Goal: Task Accomplishment & Management: Manage account settings

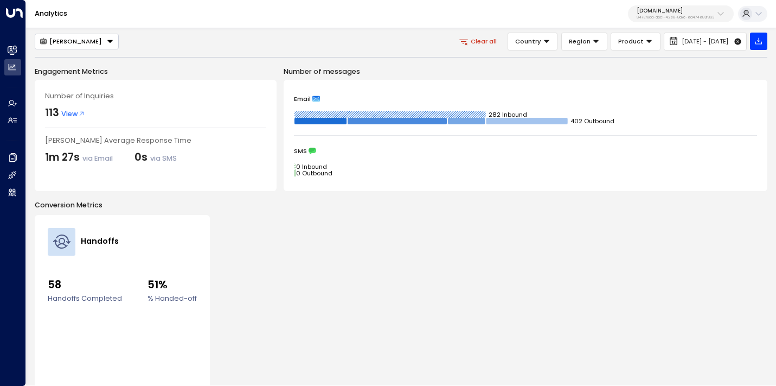
click at [674, 14] on p "[DOMAIN_NAME]" at bounding box center [676, 11] width 78 height 7
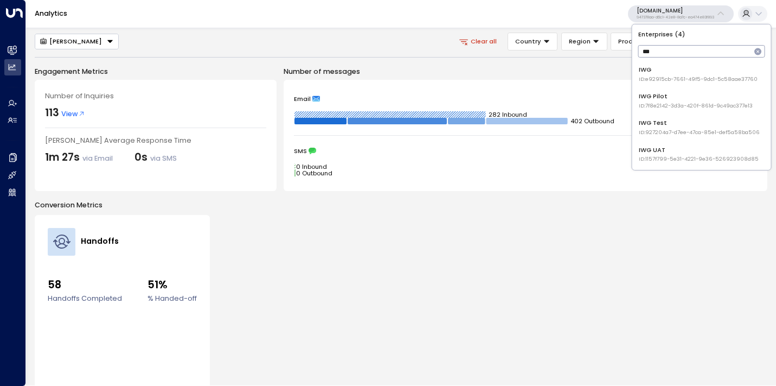
type input "***"
click at [670, 74] on div "IWG ID: e92915cb-7661-49f5-9dc1-5c58aae37760" at bounding box center [698, 74] width 119 height 18
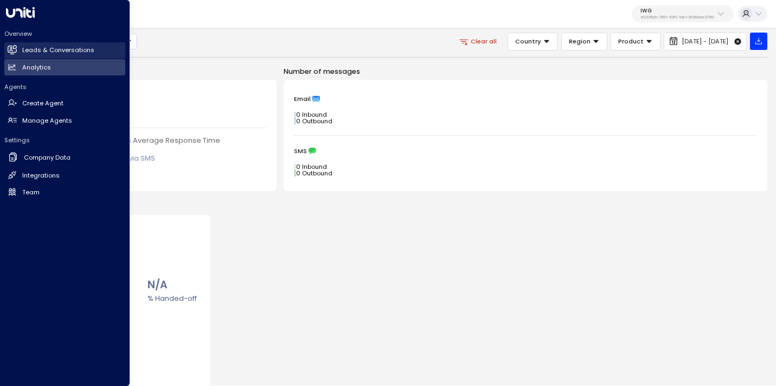
click at [18, 44] on link "Leads & Conversations Leads & Conversations" at bounding box center [64, 50] width 121 height 16
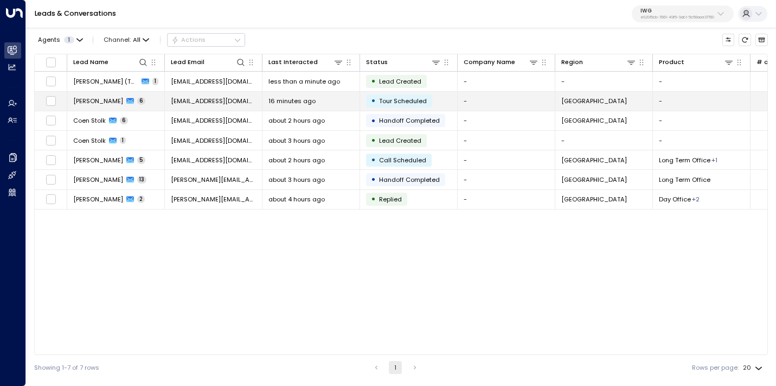
click at [318, 99] on div "16 minutes ago" at bounding box center [310, 101] width 85 height 9
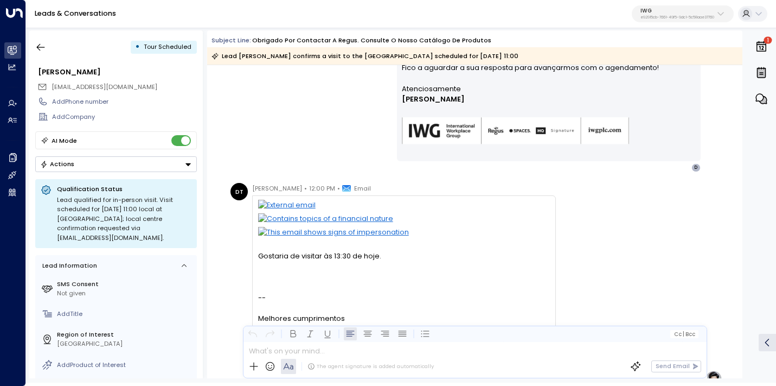
scroll to position [417, 0]
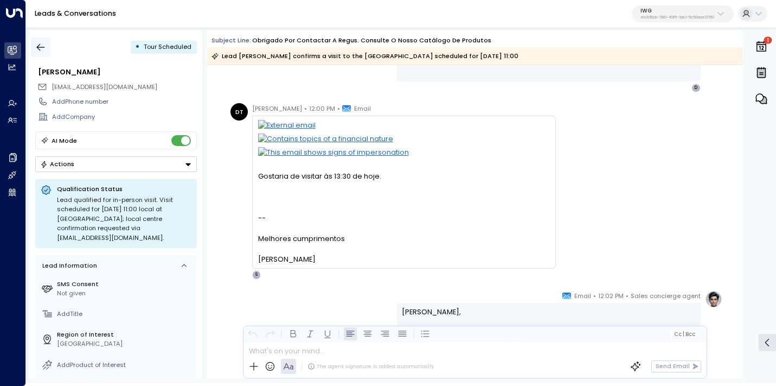
click at [44, 54] on button "button" at bounding box center [41, 47] width 20 height 20
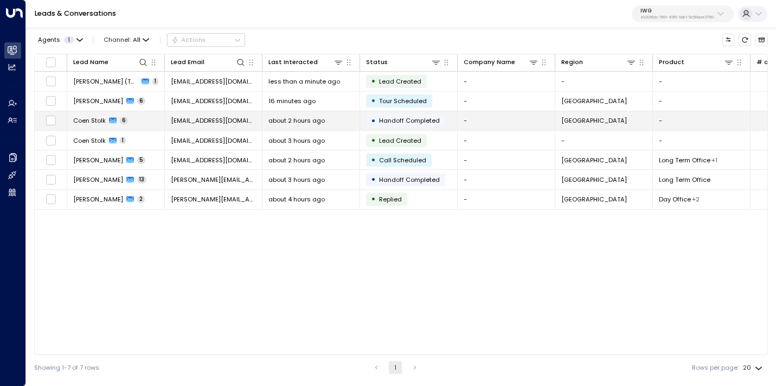
click at [210, 124] on span "coenstolk75@gmail.com" at bounding box center [213, 120] width 85 height 9
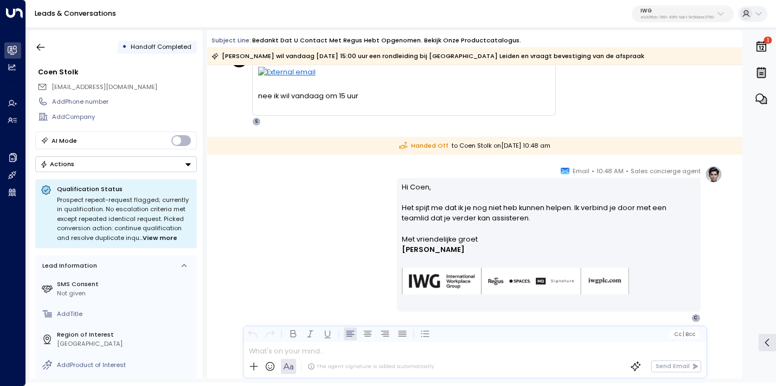
scroll to position [878, 0]
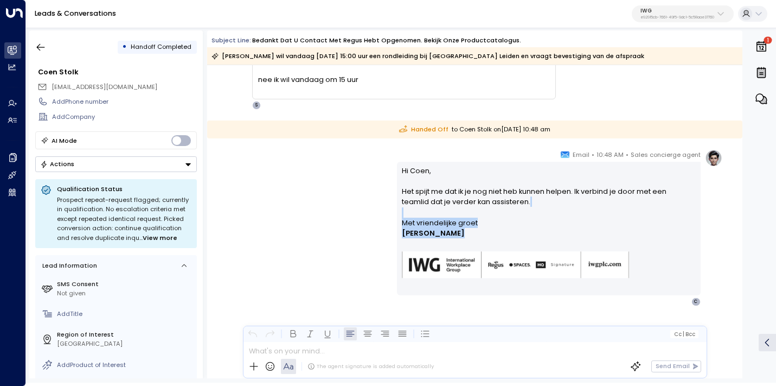
drag, startPoint x: 476, startPoint y: 243, endPoint x: 419, endPoint y: 183, distance: 82.5
click at [426, 192] on div "Hi Coen, Het spijt me dat ik je nog niet heb kunnen helpen. Ik verbind je door …" at bounding box center [548, 228] width 293 height 126
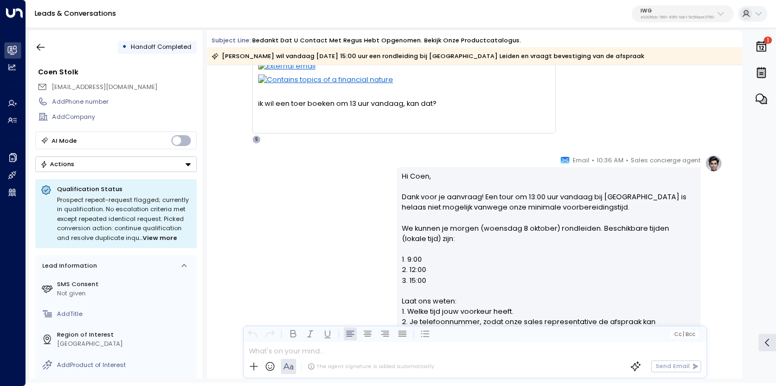
scroll to position [0, 0]
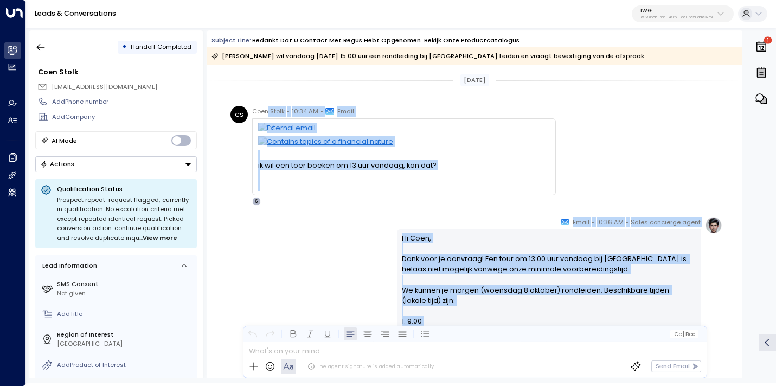
click at [267, 108] on span "Coen Stolk" at bounding box center [268, 111] width 33 height 11
copy div "Stolk • 10:34 AM • Email ik wil een toer boeken om 13 uur vandaag, kan dat? Op …"
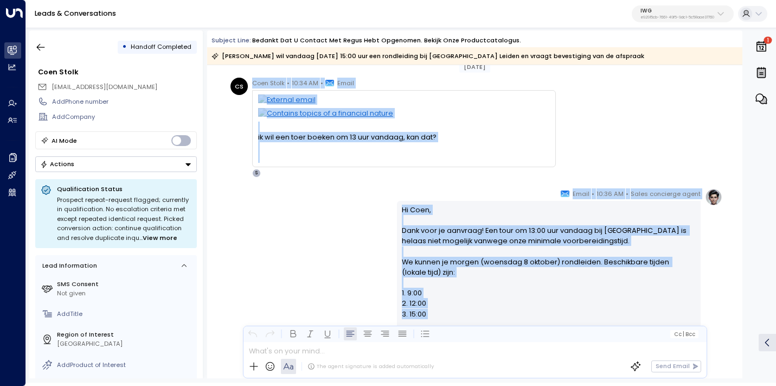
scroll to position [200, 0]
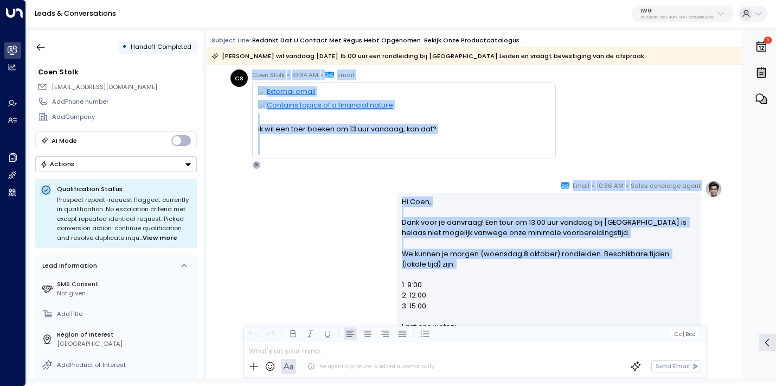
drag, startPoint x: 253, startPoint y: 85, endPoint x: 488, endPoint y: 271, distance: 299.3
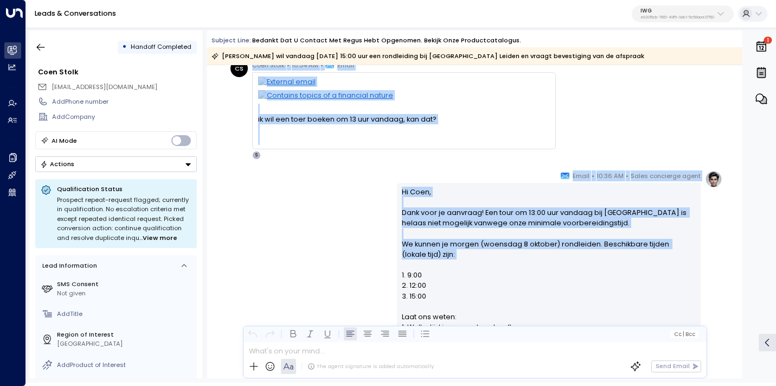
click at [487, 268] on p "Hi Coen, Dank voor je aanvraag! Een tour om 13:00 uur vandaag bij Regus Bio Sci…" at bounding box center [548, 312] width 293 height 250
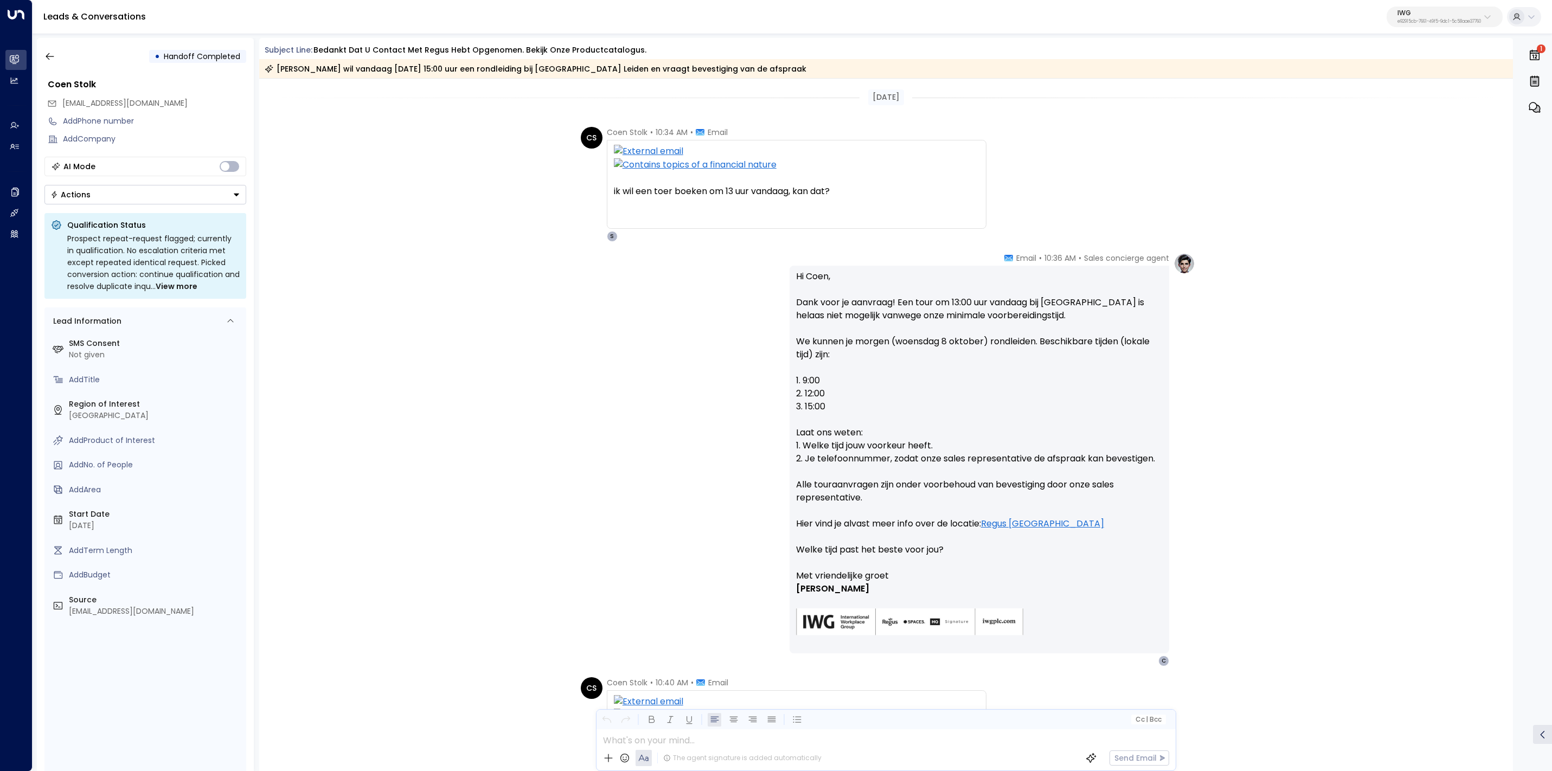
scroll to position [3, 0]
drag, startPoint x: 588, startPoint y: 126, endPoint x: 937, endPoint y: 406, distance: 447.6
click at [776, 385] on div "Today CS Coen Stolk • 10:34 AM • Email ik wil een toer boeken om 13 uur vandaag…" at bounding box center [886, 757] width 1255 height 1365
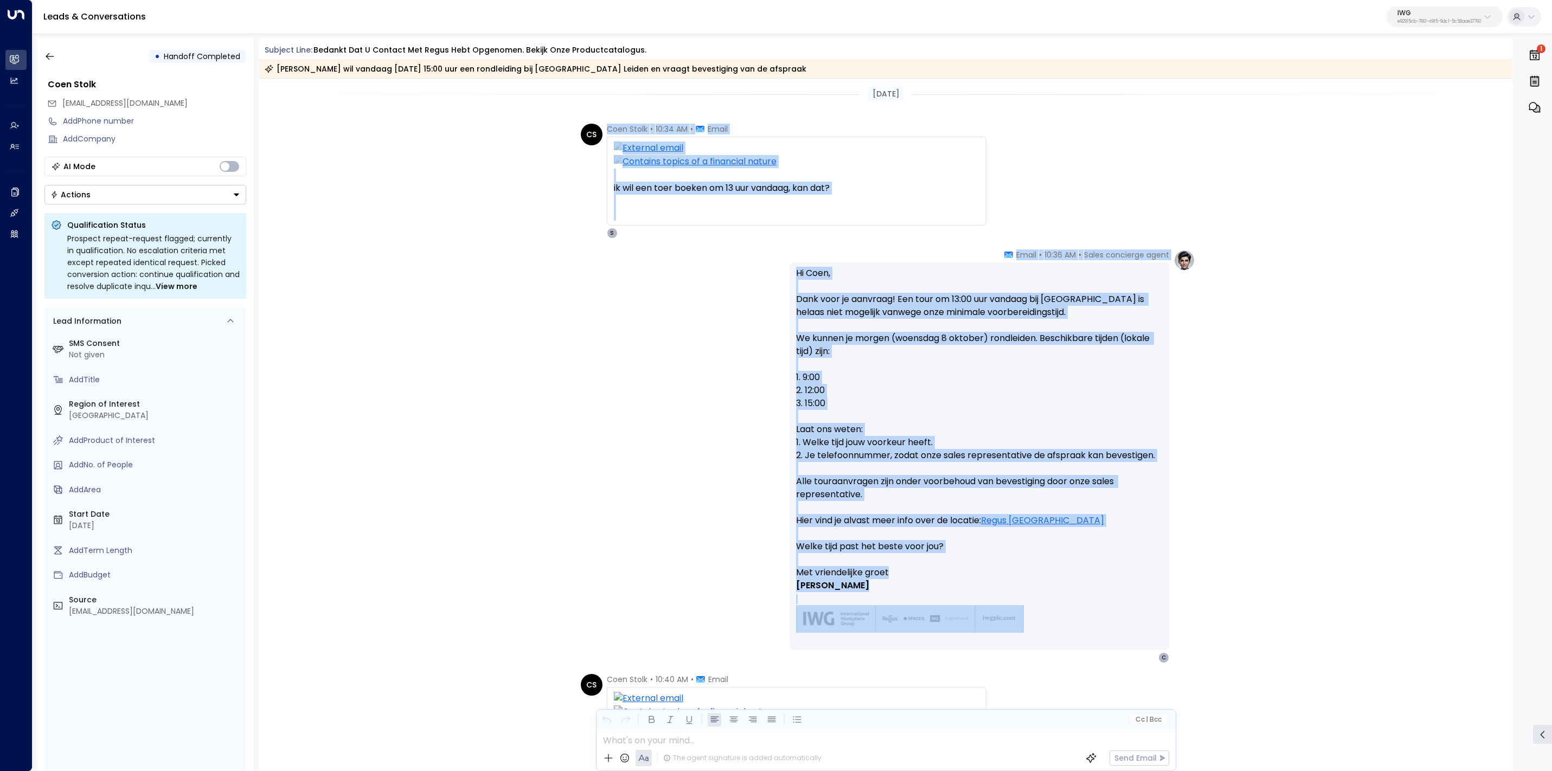
drag, startPoint x: 605, startPoint y: 130, endPoint x: 1041, endPoint y: 605, distance: 644.6
click at [776, 385] on div "Today CS Coen Stolk • 10:34 AM • Email ik wil een toer boeken om 13 uur vandaag…" at bounding box center [886, 757] width 1255 height 1365
copy div "Coen Stolk • 10:34 AM • Email ik wil een toer boeken om 13 uur vandaag, kan dat…"
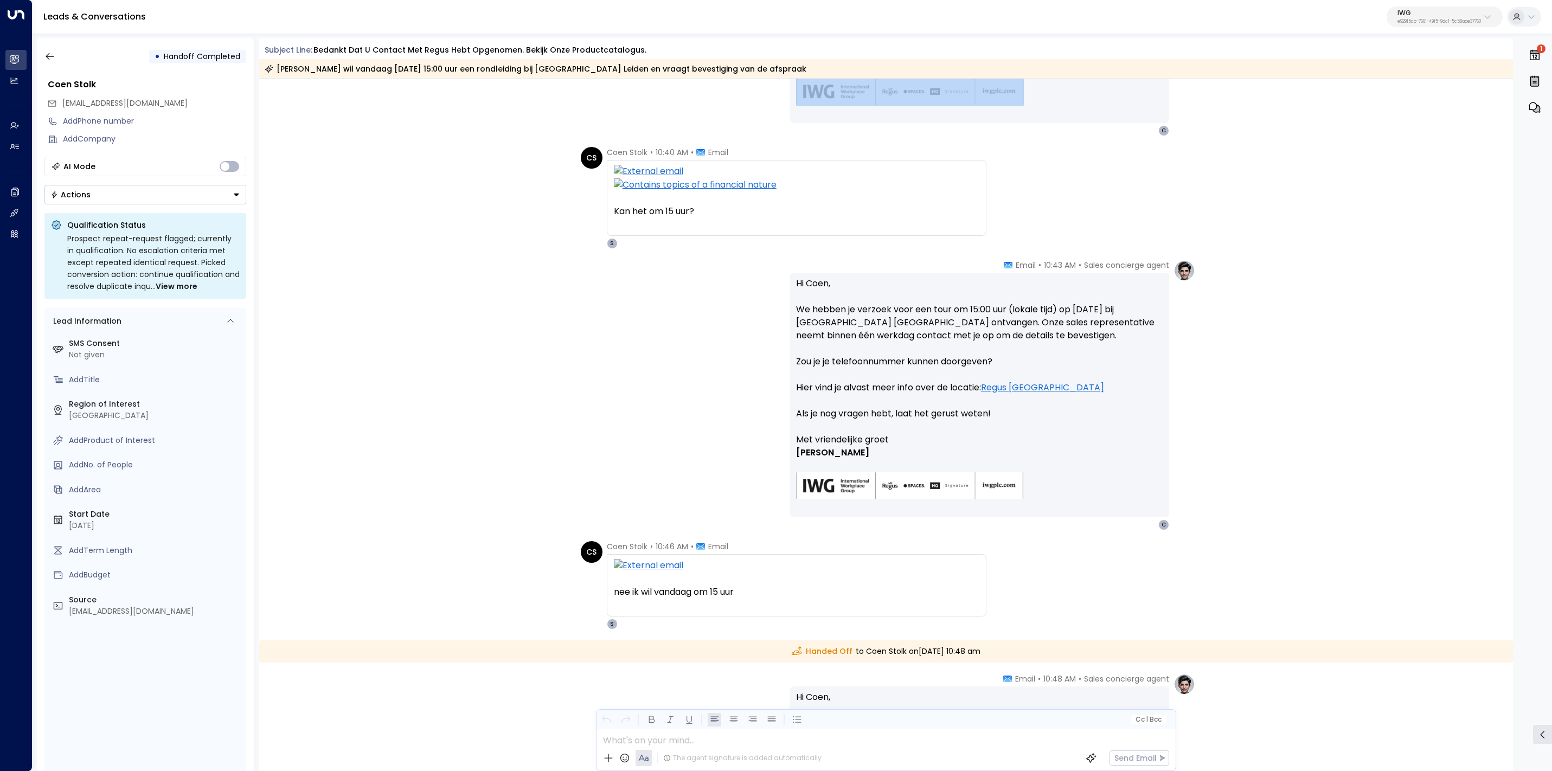
scroll to position [594, 0]
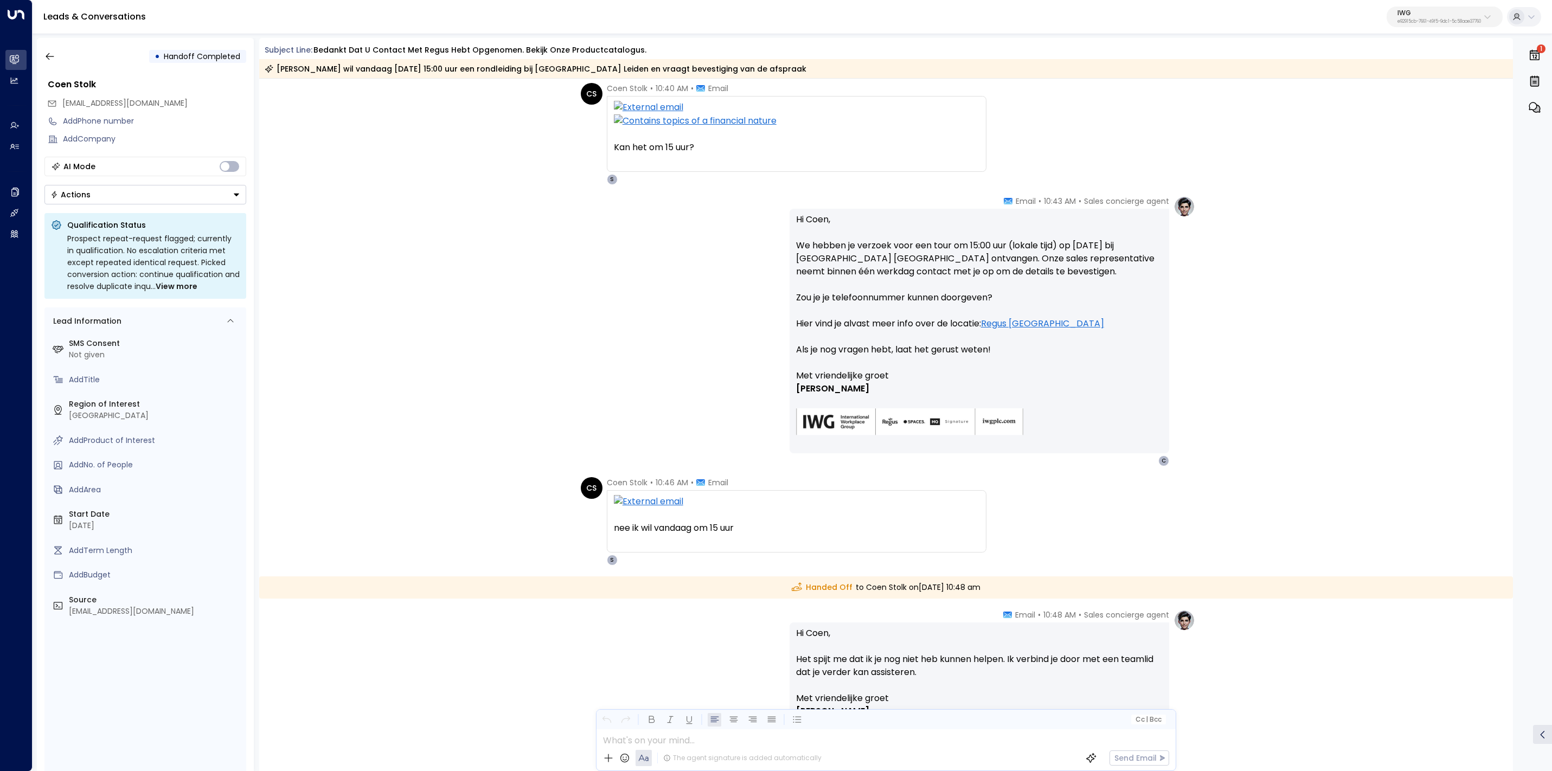
drag, startPoint x: 606, startPoint y: 105, endPoint x: 959, endPoint y: 563, distance: 578.1
click at [776, 385] on div "Today CS Coen Stolk • 10:34 AM • Email ik wil een toer boeken om 13 uur vandaag…" at bounding box center [886, 190] width 1255 height 1413
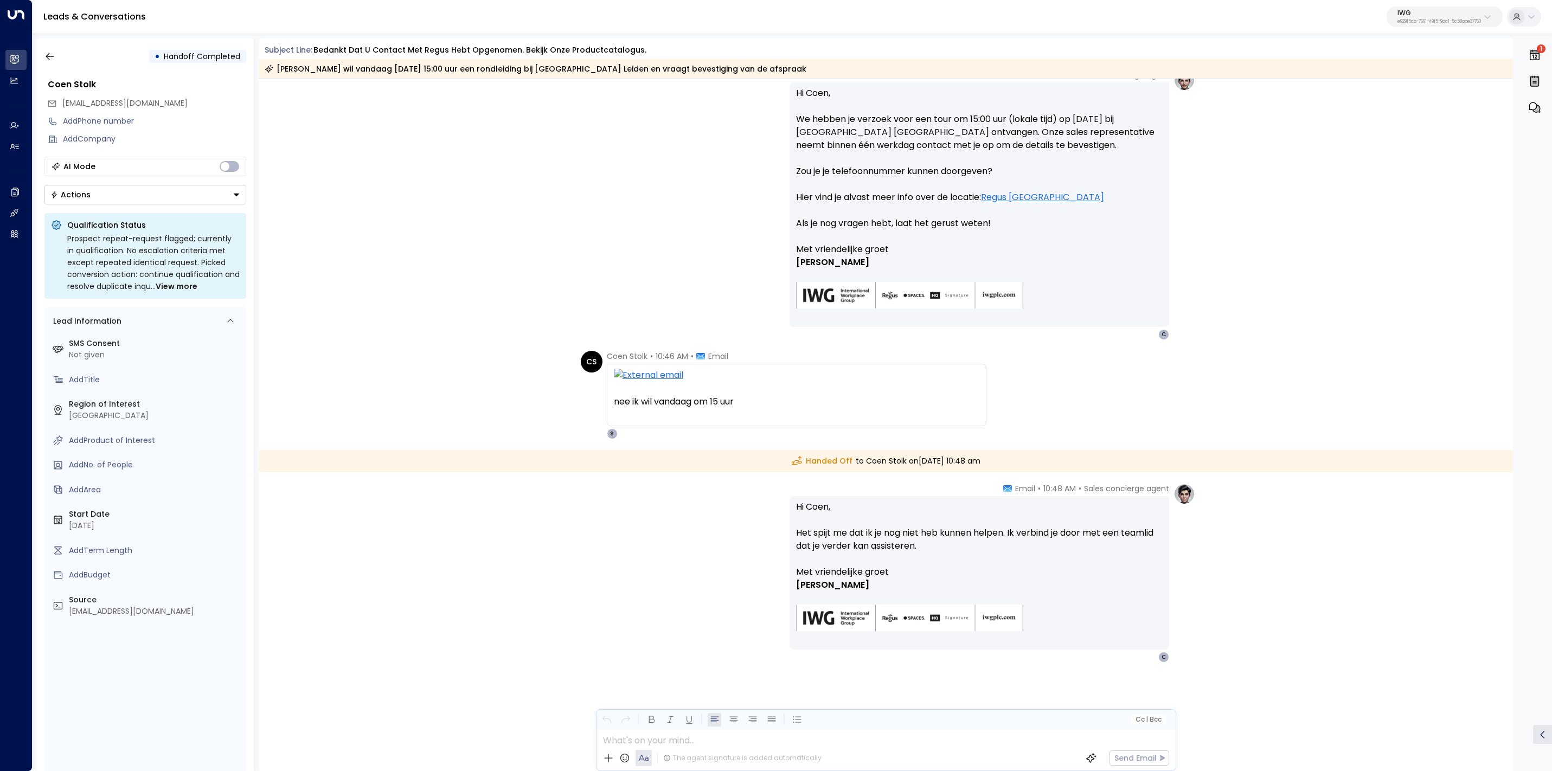
drag, startPoint x: 795, startPoint y: 504, endPoint x: 903, endPoint y: 649, distance: 180.9
click at [776, 385] on div "Hi Coen, Het spijt me dat ik je nog niet heb kunnen helpen. Ik verbind je door …" at bounding box center [980, 572] width 380 height 153
copy div "Hi Coen, Het spijt me dat ik je nog niet heb kunnen helpen. Ik verbind je door …"
click at [776, 385] on p "Carla De Jong" at bounding box center [979, 585] width 367 height 13
copy div "Hi Coen, Het spijt me dat ik je nog niet heb kunnen helpen. Ik verbind je door …"
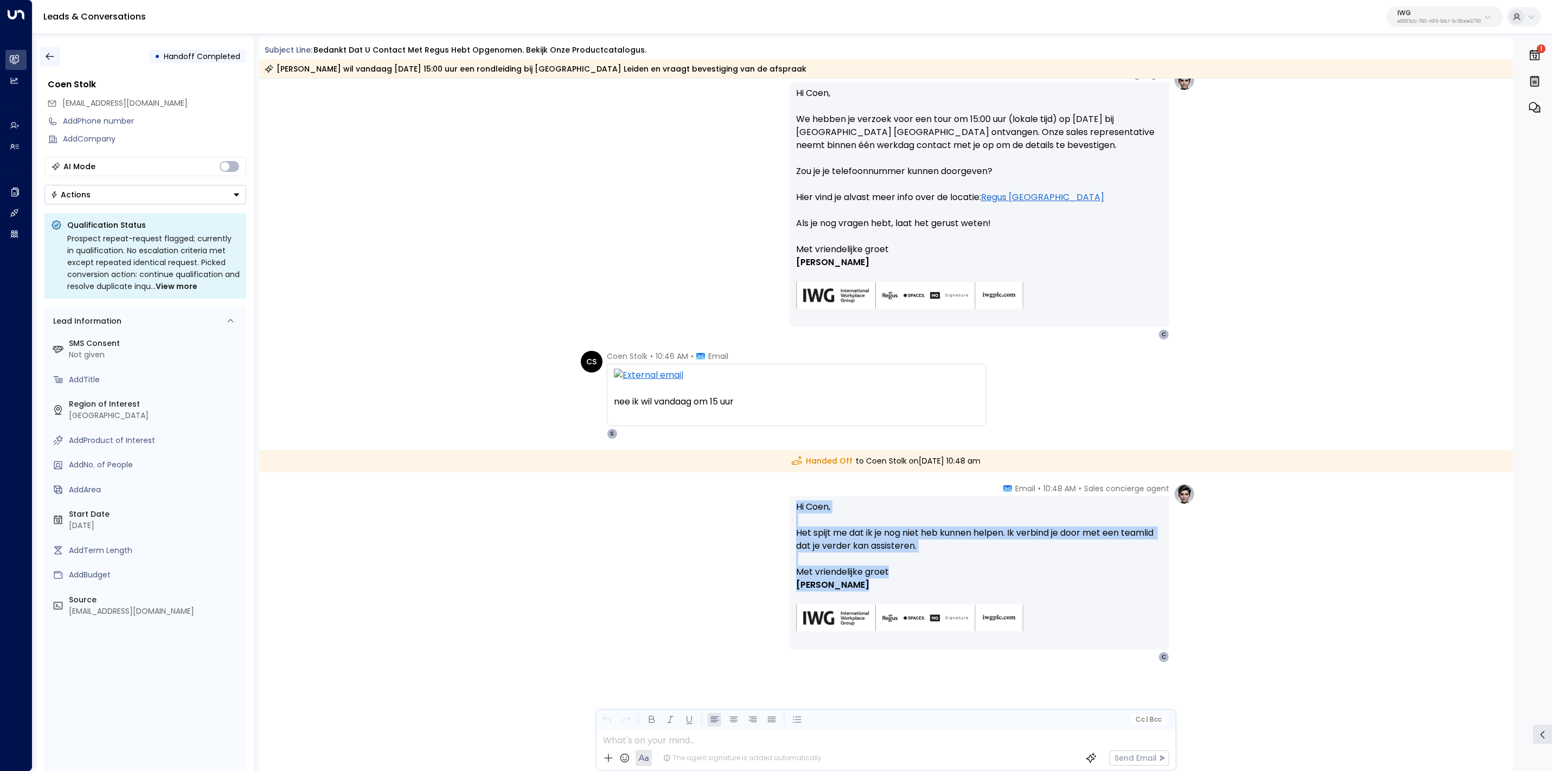
click at [43, 56] on button "button" at bounding box center [50, 57] width 20 height 20
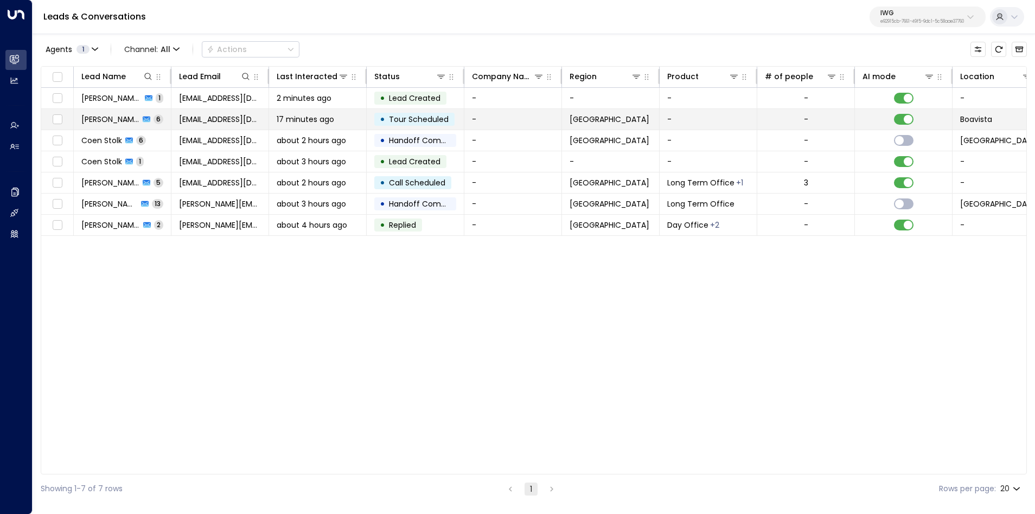
click at [315, 119] on span "17 minutes ago" at bounding box center [305, 119] width 57 height 11
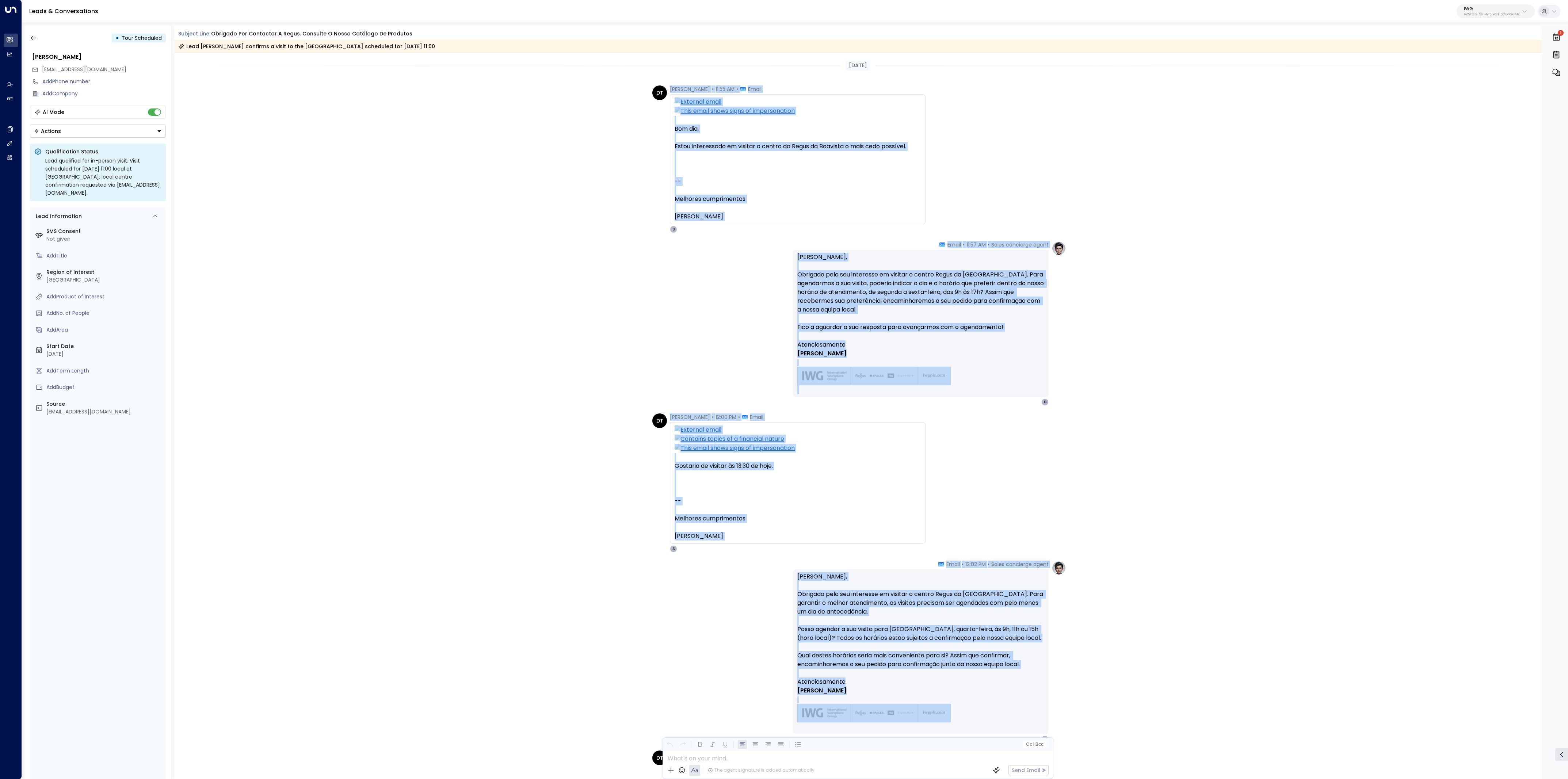
drag, startPoint x: 669, startPoint y: 89, endPoint x: 1002, endPoint y: 720, distance: 713.5
click at [522, 259] on div "Today DT Daniel Teixeira • 11:55 AM • Email Bom dia, Estou interessado em visit…" at bounding box center [858, 603] width 1367 height 1100
copy div "Daniel Teixeira • 11:55 AM • Email Bom dia, Estou interessado em visitar o cent…"
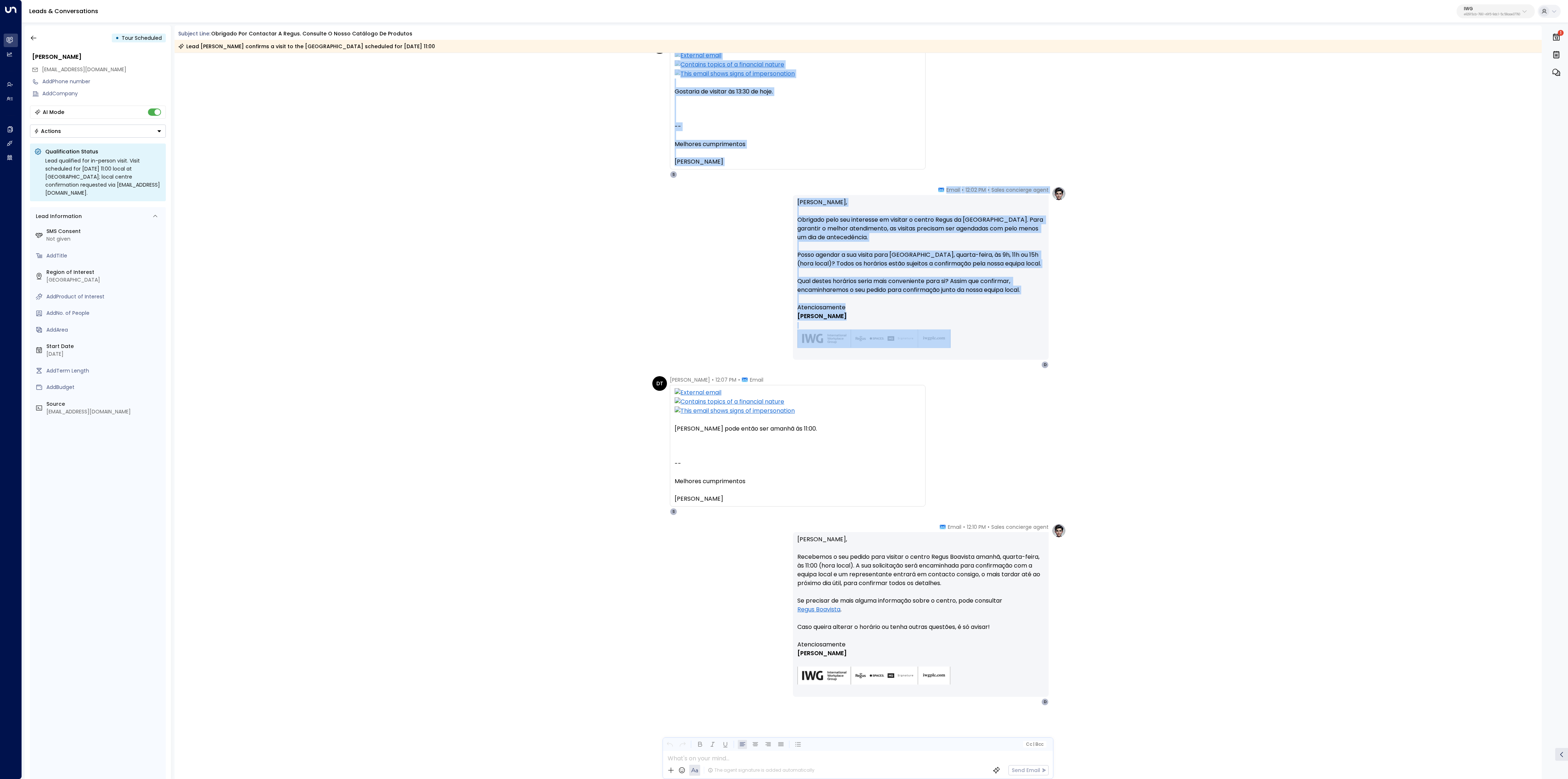
scroll to position [374, 0]
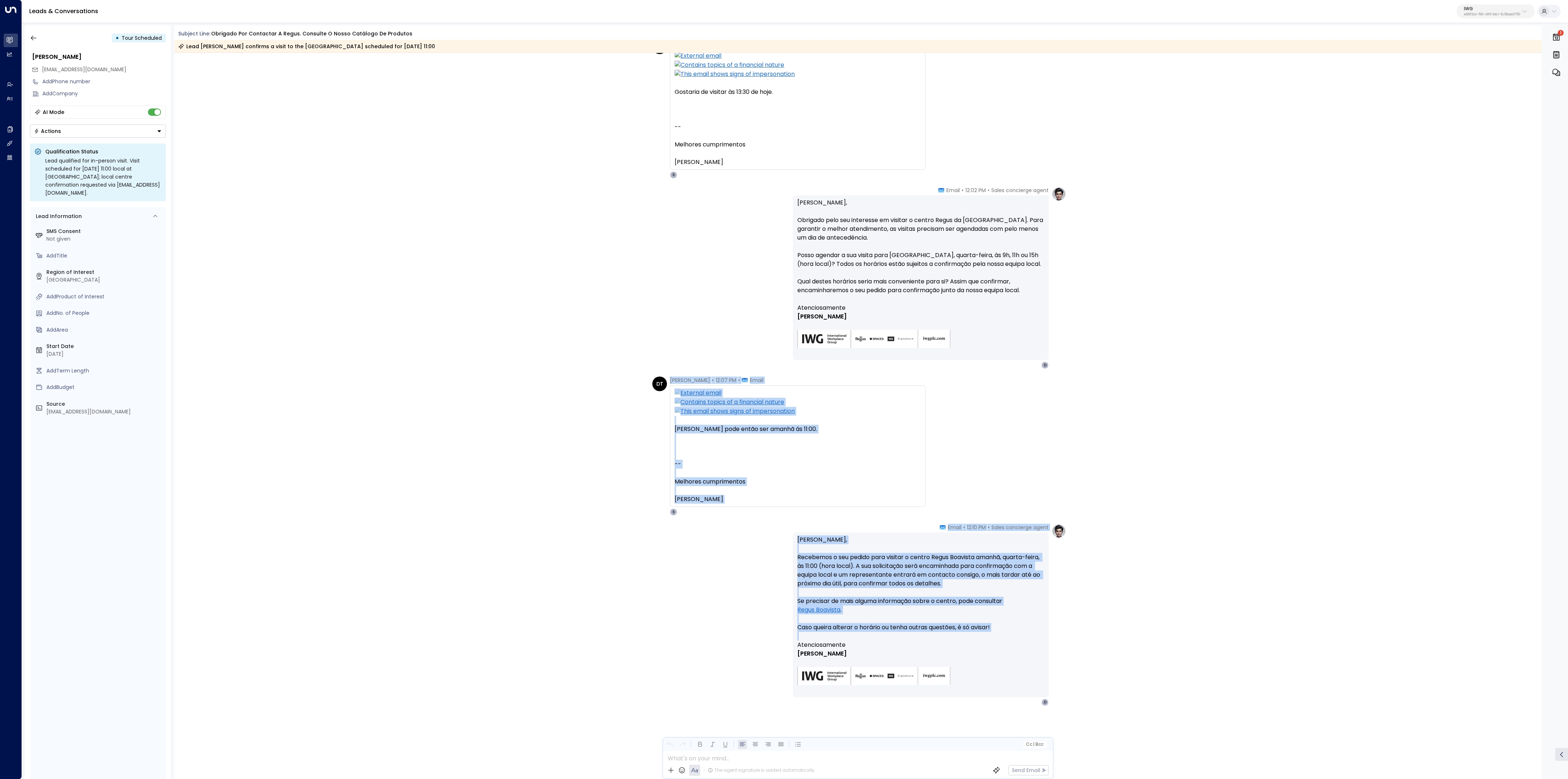
drag, startPoint x: 653, startPoint y: 396, endPoint x: 1050, endPoint y: 696, distance: 497.6
click at [522, 259] on div "Today Sales concierge agent • 11:57 AM • Email Olá Daniel, Obrigado pelo seu in…" at bounding box center [858, 229] width 1367 height 1100
copy div "Daniel Teixeira • 12:07 PM • Email Sim pode então ser amanhã ás 11:00. Sales Co…"
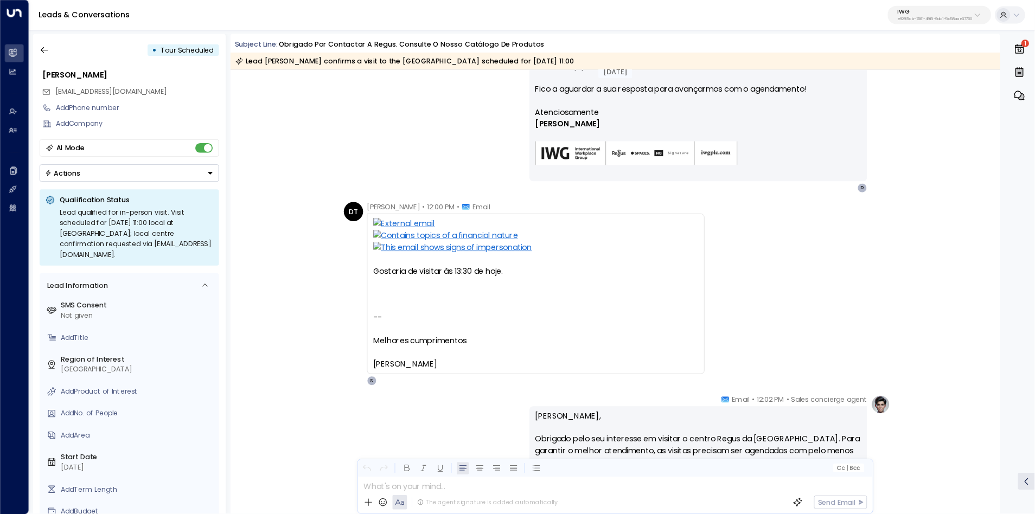
scroll to position [384, 0]
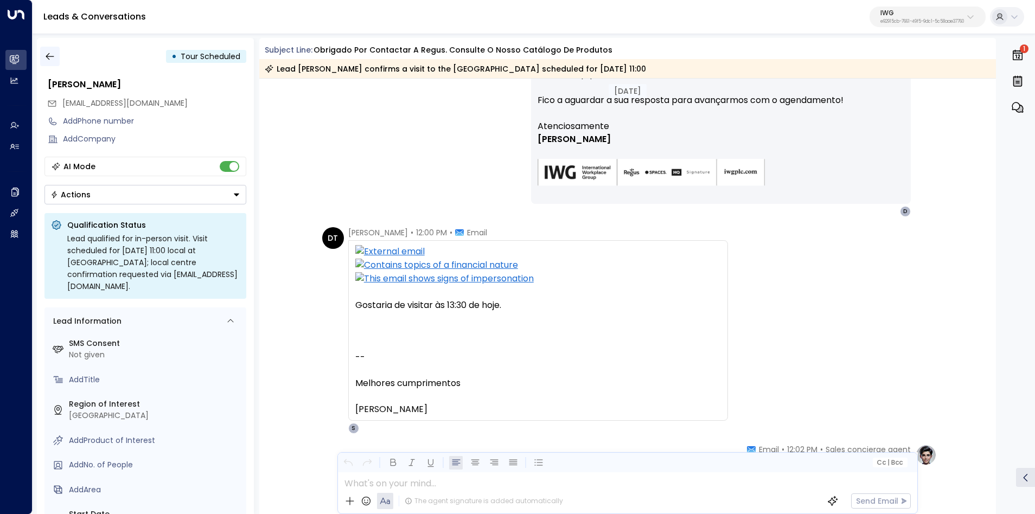
click at [52, 56] on icon "button" at bounding box center [49, 56] width 11 height 11
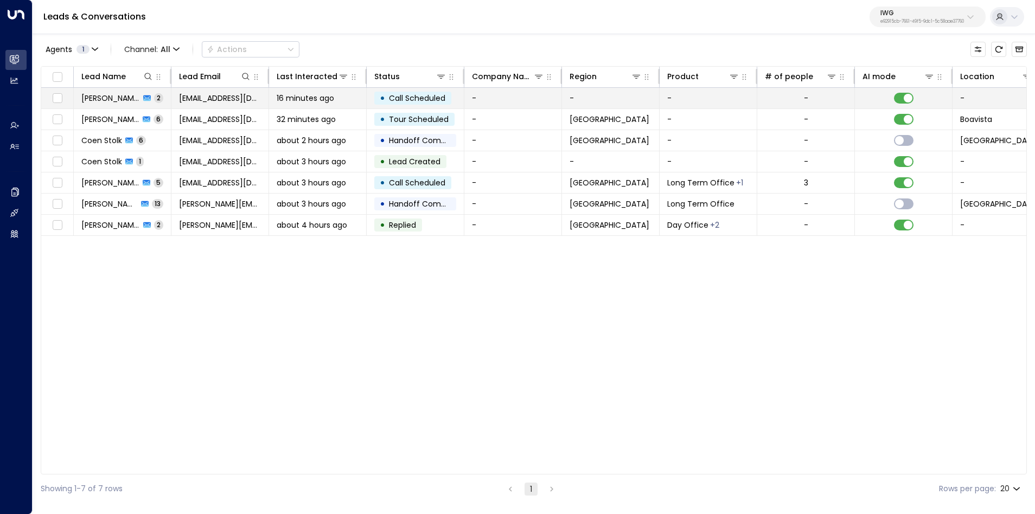
click at [229, 104] on td "dteixeira+test2@gmail.com" at bounding box center [220, 98] width 98 height 21
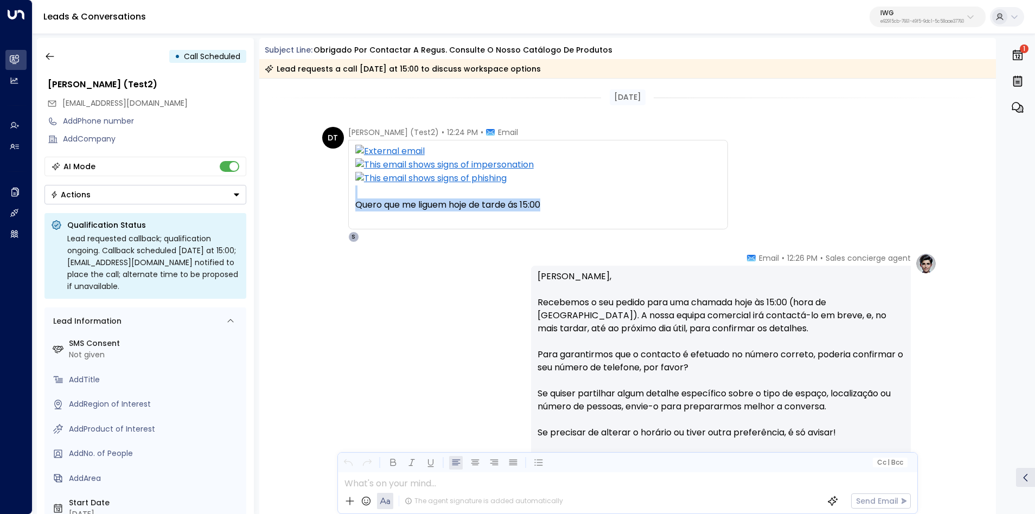
drag, startPoint x: 554, startPoint y: 207, endPoint x: 452, endPoint y: 194, distance: 103.4
click at [452, 194] on div "Quero que me liguem hoje de tarde ás 15:00 Regus <info@contact.regus.com> escre…" at bounding box center [538, 185] width 366 height 80
click at [456, 268] on div "Sales concierge agent • 12:26 PM • Email Olá Daniel, Recebemos o seu pedido par…" at bounding box center [627, 401] width 618 height 297
click at [52, 55] on icon "button" at bounding box center [49, 56] width 11 height 11
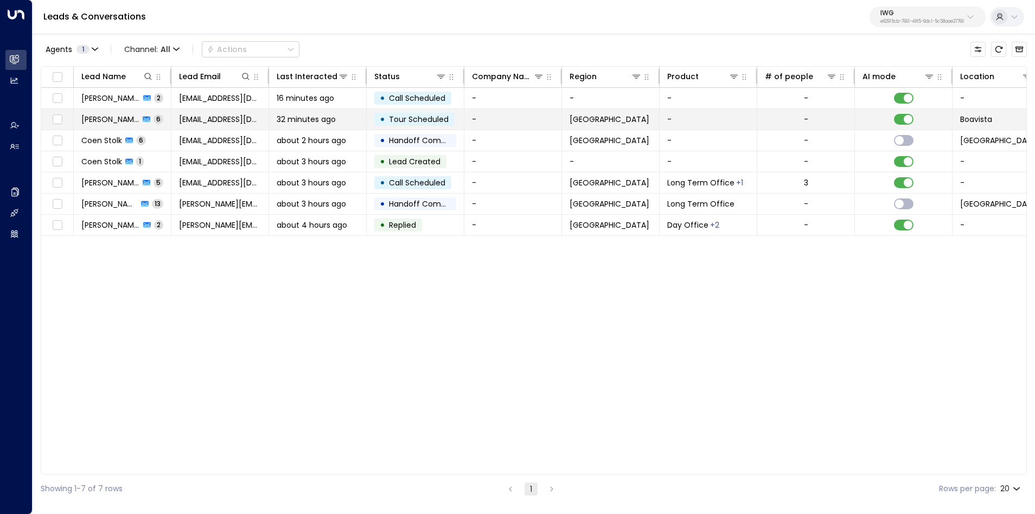
click at [219, 119] on span "dteixeira@gmail.com" at bounding box center [220, 119] width 82 height 11
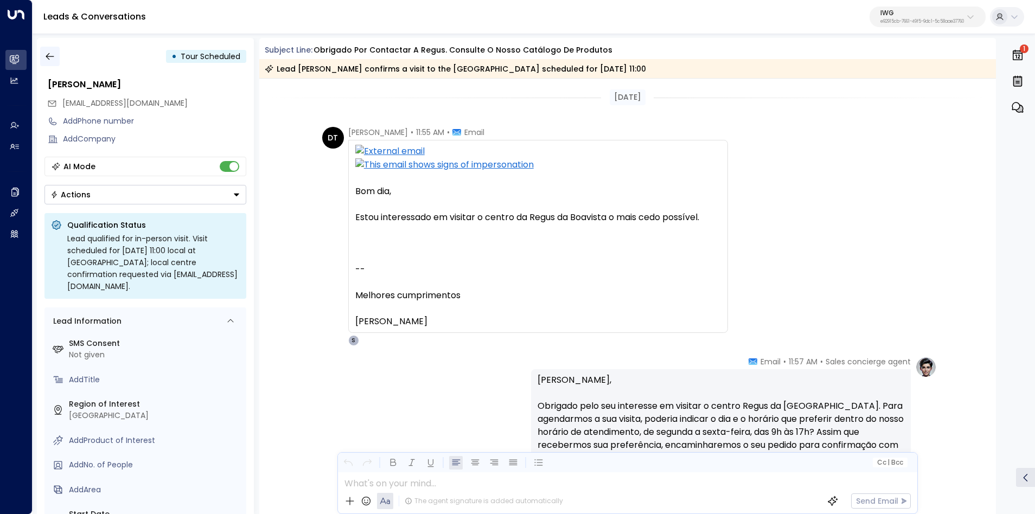
click at [48, 56] on icon "button" at bounding box center [49, 56] width 11 height 11
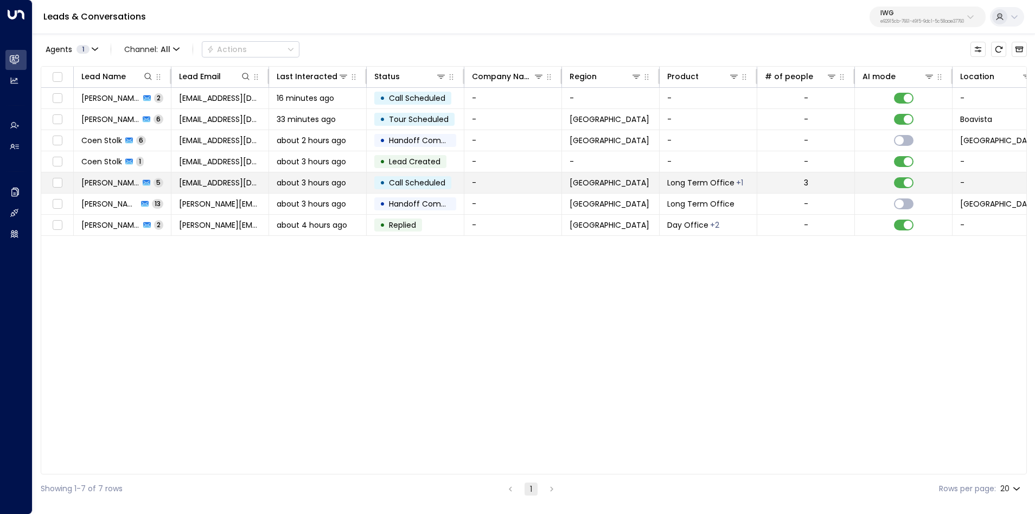
click at [222, 187] on td "[EMAIL_ADDRESS][DOMAIN_NAME]" at bounding box center [220, 182] width 98 height 21
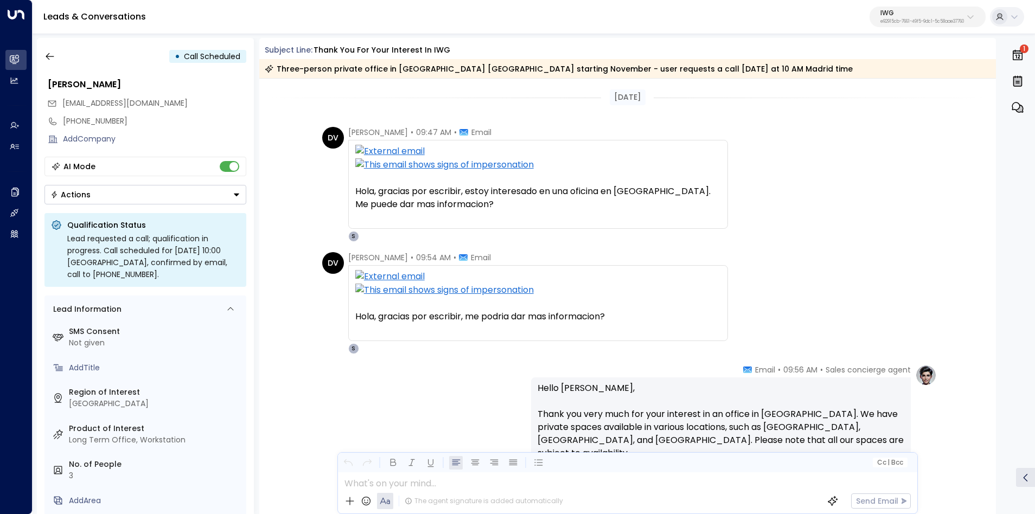
drag, startPoint x: 348, startPoint y: 145, endPoint x: 634, endPoint y: 332, distance: 341.4
click at [517, 210] on div "Hola, gracias por escribir, estoy interesado en una oficina en [GEOGRAPHIC_DATA…" at bounding box center [538, 198] width 366 height 26
drag, startPoint x: 484, startPoint y: 216, endPoint x: 433, endPoint y: 193, distance: 56.1
click at [433, 193] on div "Hola, gracias por escribir, estoy interesado en una oficina en Madrid. Me puede…" at bounding box center [538, 184] width 366 height 79
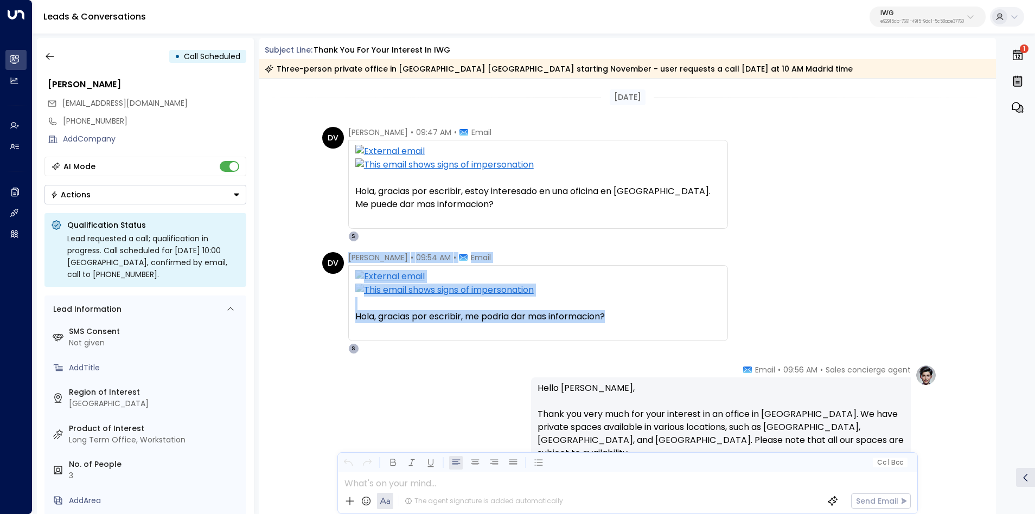
drag, startPoint x: 634, startPoint y: 321, endPoint x: 347, endPoint y: 254, distance: 294.6
click at [348, 254] on div "Daniel Vaca • 09:54 AM • Email Hola, gracias por escribir, me podria dar mas in…" at bounding box center [538, 303] width 380 height 102
copy div "Daniel Vaca • 09:54 AM • Email Hola, gracias por escribir, me podria dar mas in…"
click at [776, 17] on div "IWG e92915cb-7661-49f5-9dc1-5c58aae37760" at bounding box center [922, 17] width 84 height 14
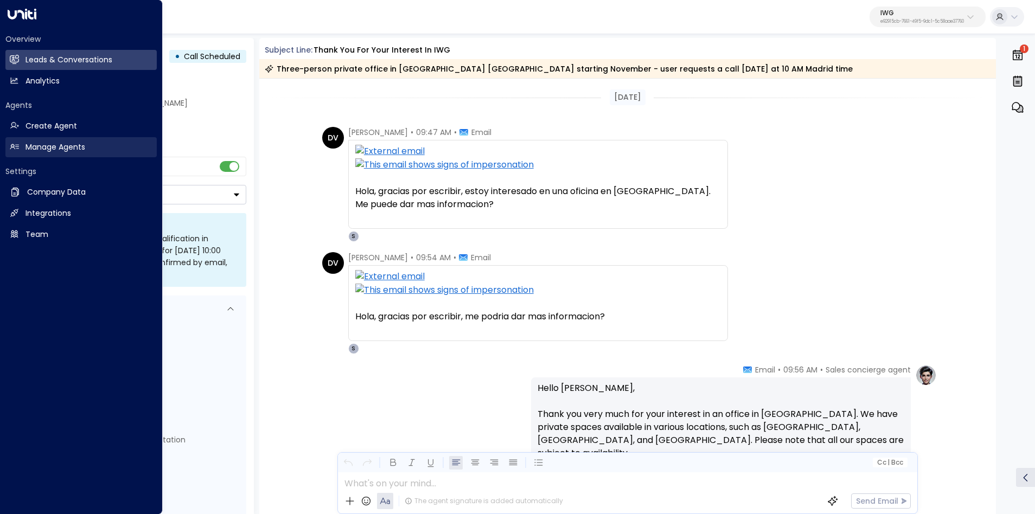
click at [29, 155] on link "Manage Agents Manage Agents" at bounding box center [80, 147] width 151 height 20
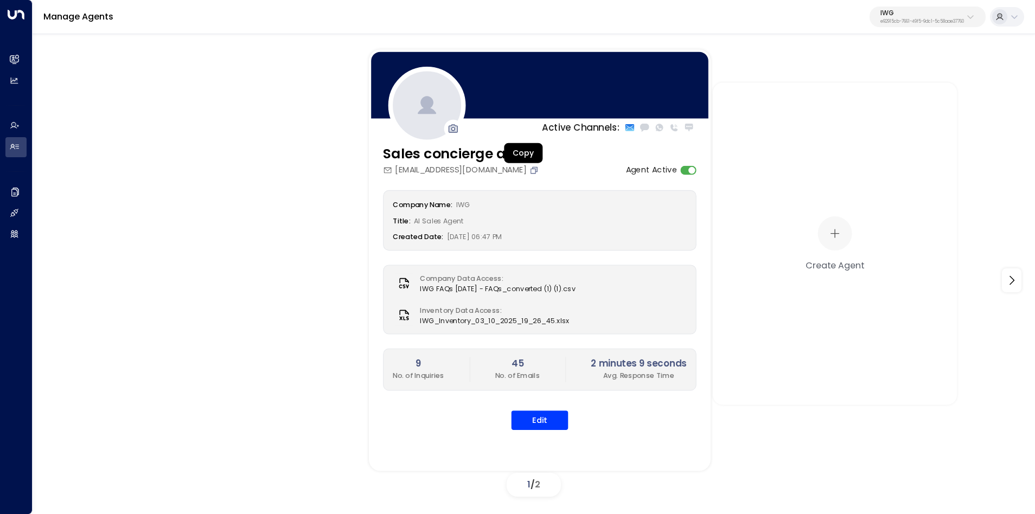
click at [533, 169] on icon "Copy" at bounding box center [535, 169] width 4 height 4
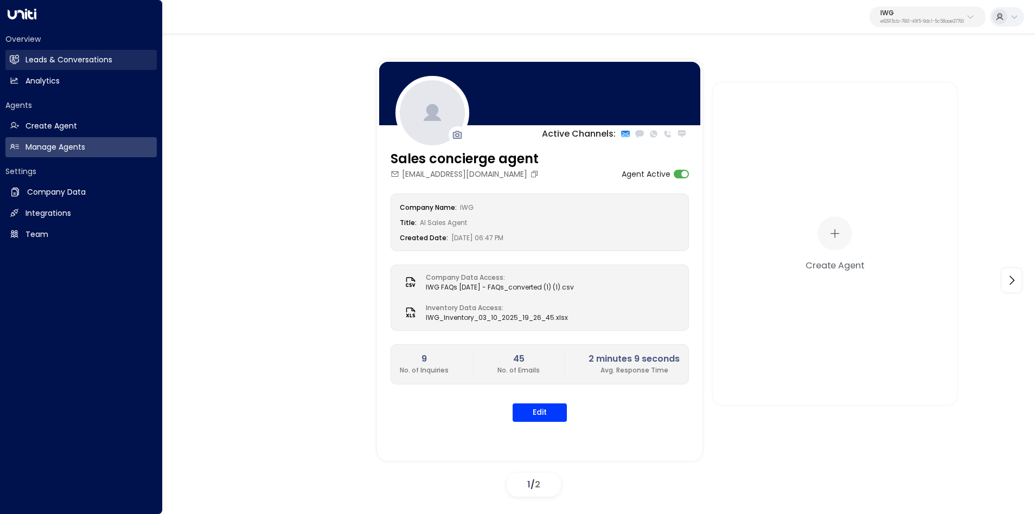
click at [44, 57] on h2 "Leads & Conversations" at bounding box center [68, 59] width 87 height 11
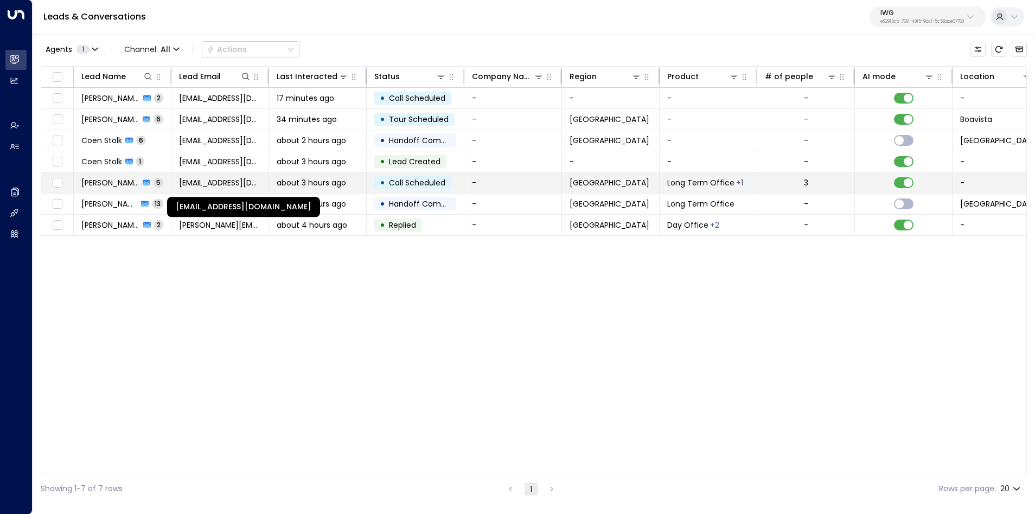
click at [193, 178] on span "[EMAIL_ADDRESS][DOMAIN_NAME]" at bounding box center [220, 182] width 82 height 11
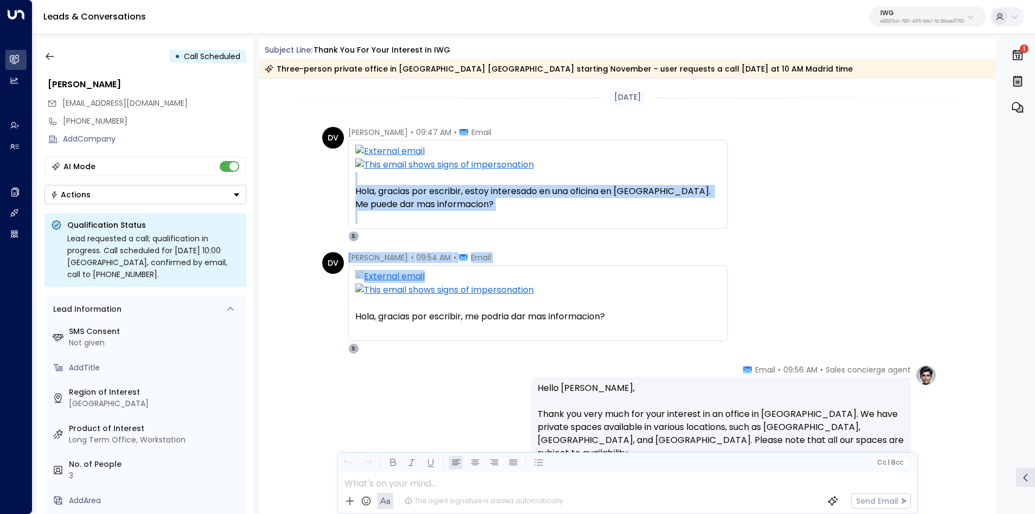
drag, startPoint x: 367, startPoint y: 152, endPoint x: 464, endPoint y: 287, distance: 165.9
click at [565, 264] on div "Daniel Vaca • 09:54 AM • Email Hola, gracias por escribir, me podria dar mas in…" at bounding box center [538, 303] width 380 height 102
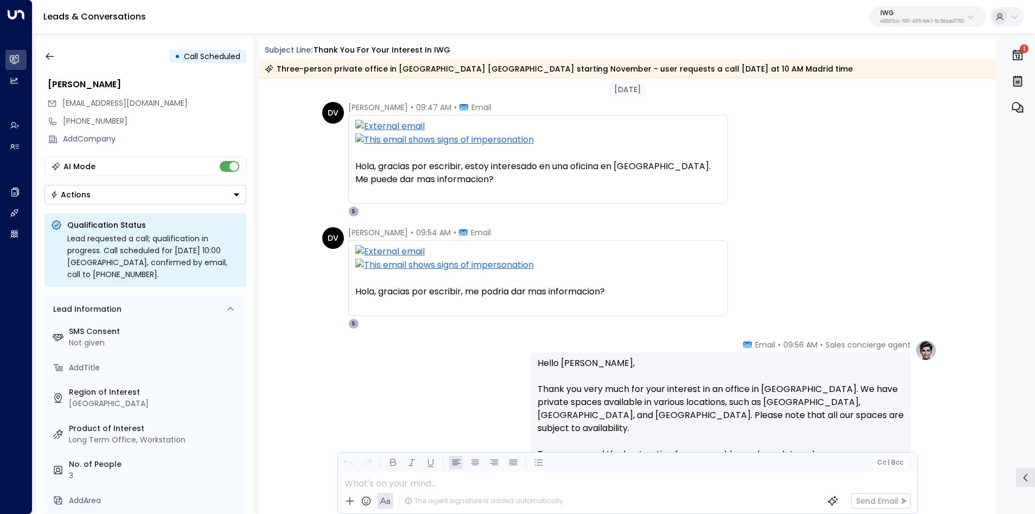
scroll to position [42, 0]
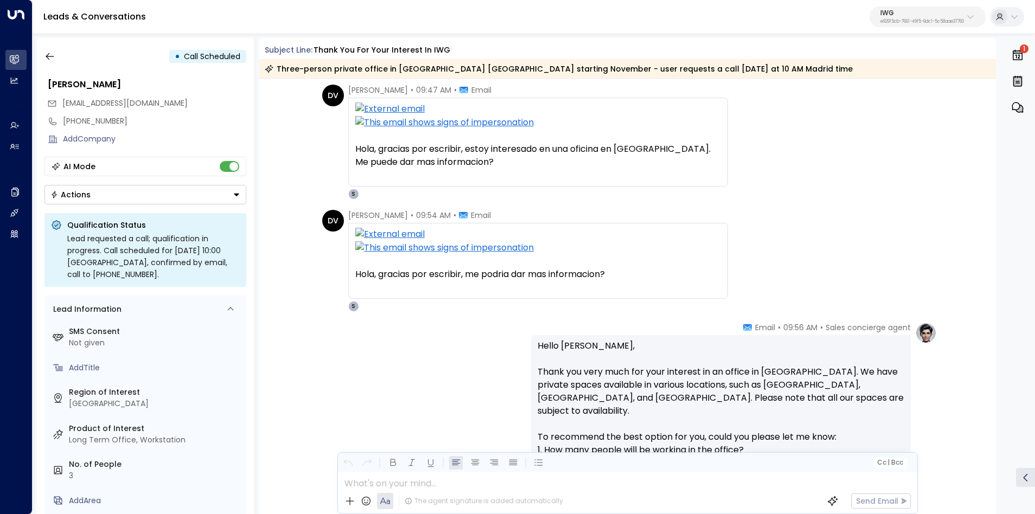
drag, startPoint x: 352, startPoint y: 150, endPoint x: 637, endPoint y: 284, distance: 314.7
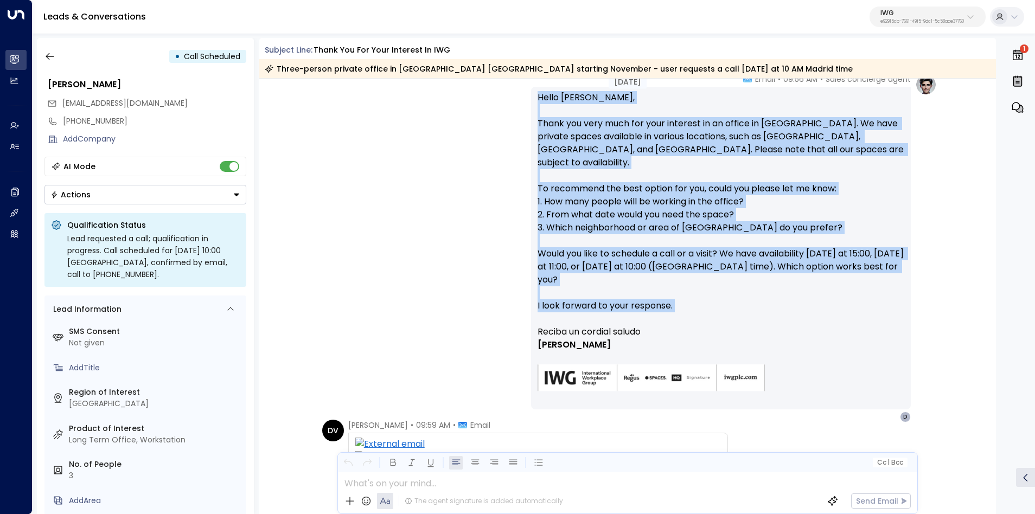
scroll to position [293, 0]
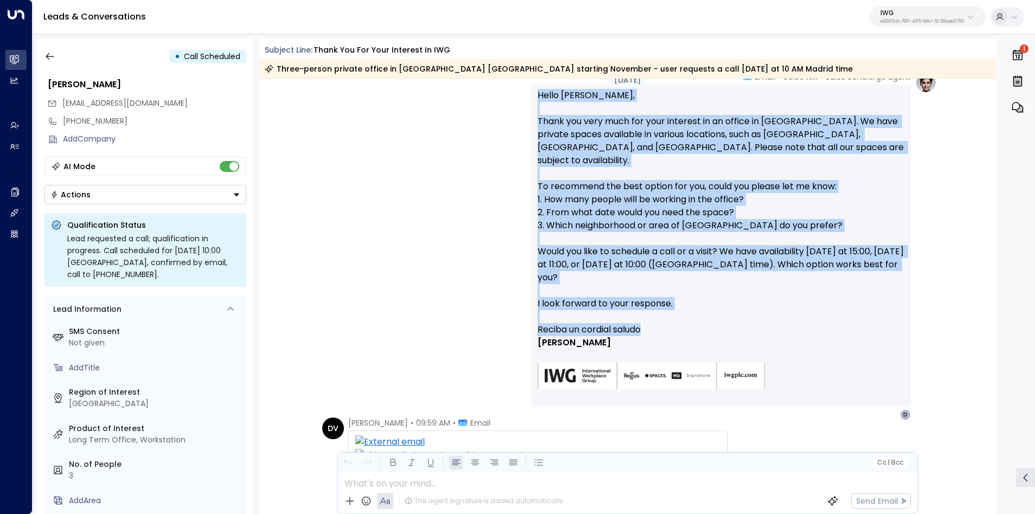
drag, startPoint x: 535, startPoint y: 144, endPoint x: 681, endPoint y: 322, distance: 229.7
click at [681, 322] on div "Hello Daniel, Thank you very much for your interest in an office in Madrid. We …" at bounding box center [721, 246] width 380 height 323
click at [688, 336] on p "[PERSON_NAME]" at bounding box center [721, 342] width 367 height 13
copy div "Hello Daniel, Thank you very much for your interest in an office in Madrid. We …"
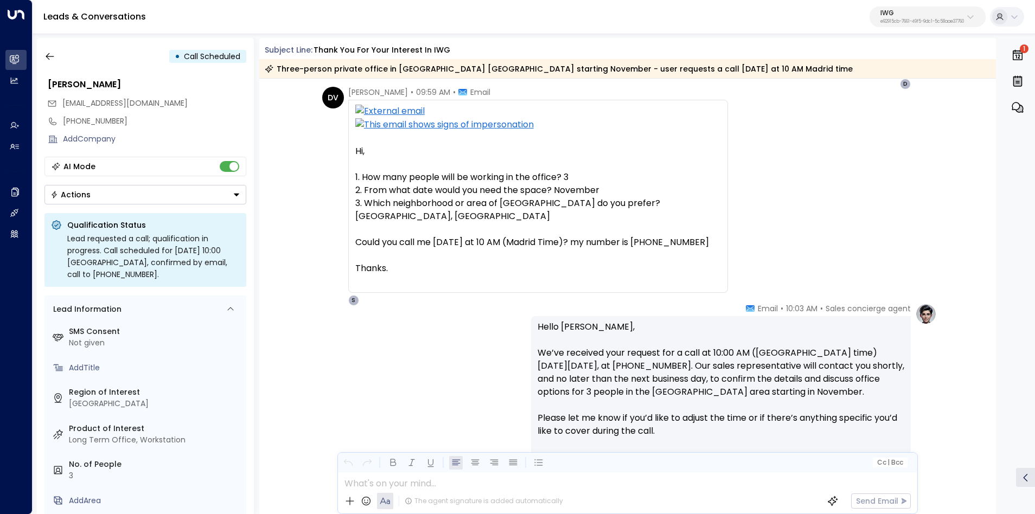
scroll to position [593, 0]
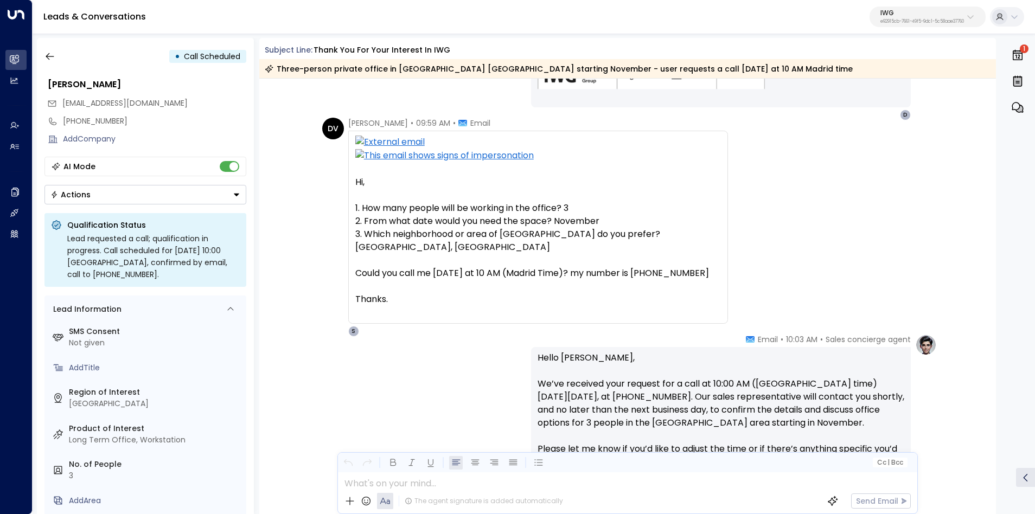
drag, startPoint x: 354, startPoint y: 132, endPoint x: 427, endPoint y: 290, distance: 174.2
click at [427, 290] on div "Hi, 1. How many people will be working in the office? 3 2. From what date would…" at bounding box center [538, 227] width 380 height 193
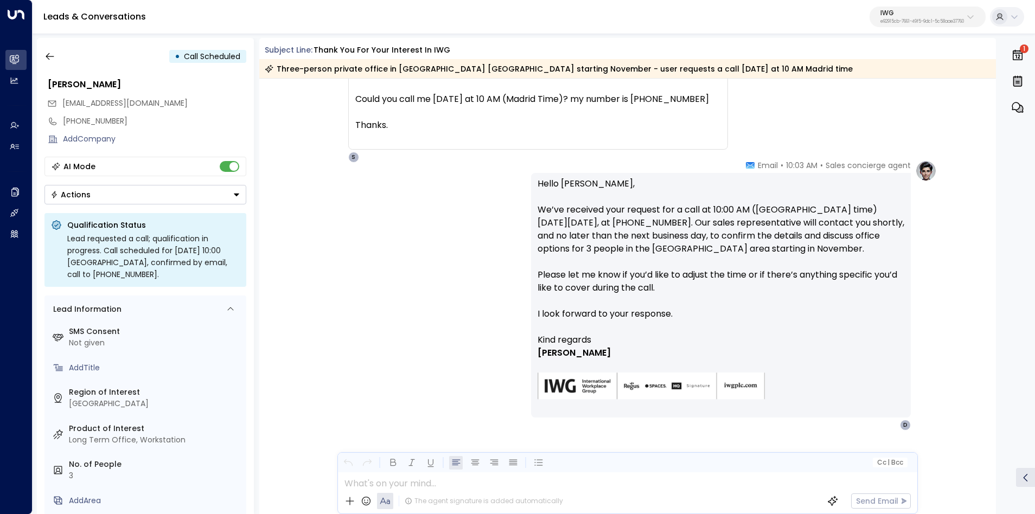
scroll to position [789, 0]
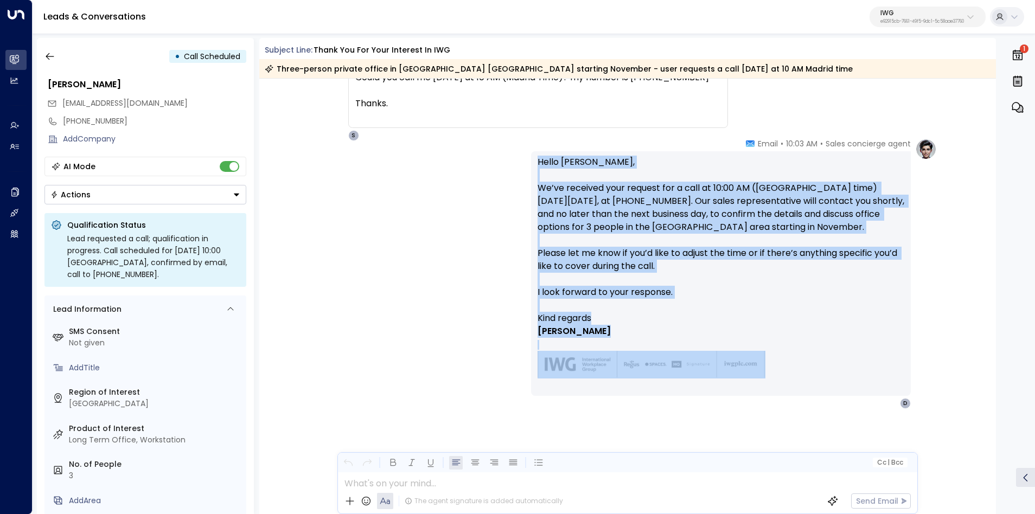
drag, startPoint x: 535, startPoint y: 162, endPoint x: 744, endPoint y: 379, distance: 300.4
click at [744, 379] on div "Hello Daniel, We’ve received your request for a call at 10:00 AM (Madrid time) …" at bounding box center [721, 274] width 367 height 236
copy div "Hello Daniel, We’ve received your request for a call at 10:00 AM (Madrid time) …"
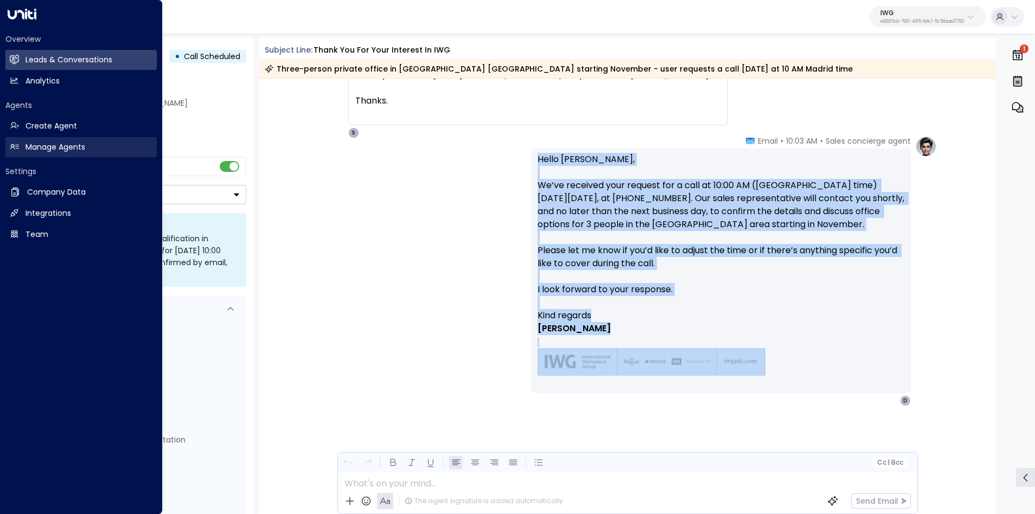
click at [26, 144] on h2 "Manage Agents" at bounding box center [55, 147] width 60 height 11
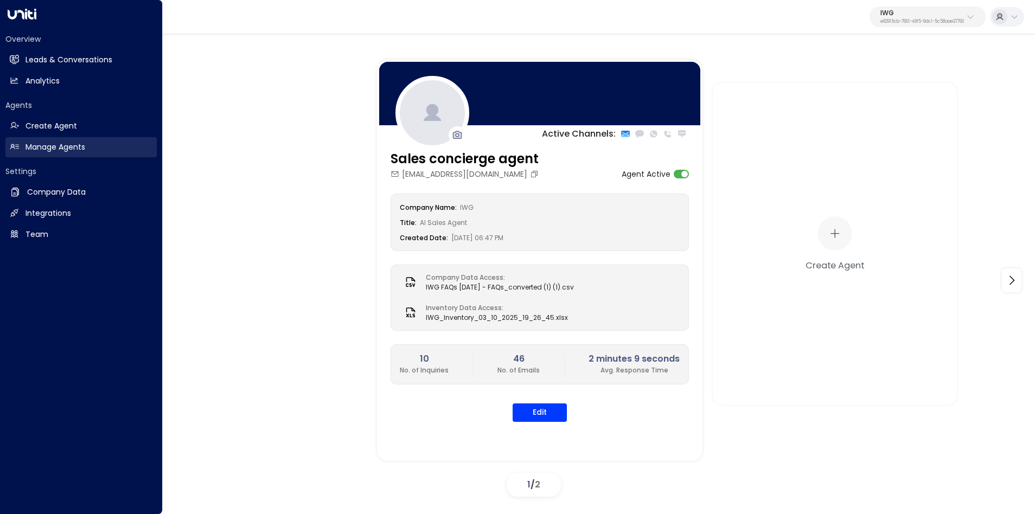
click at [25, 150] on h2 "Manage Agents" at bounding box center [55, 147] width 60 height 11
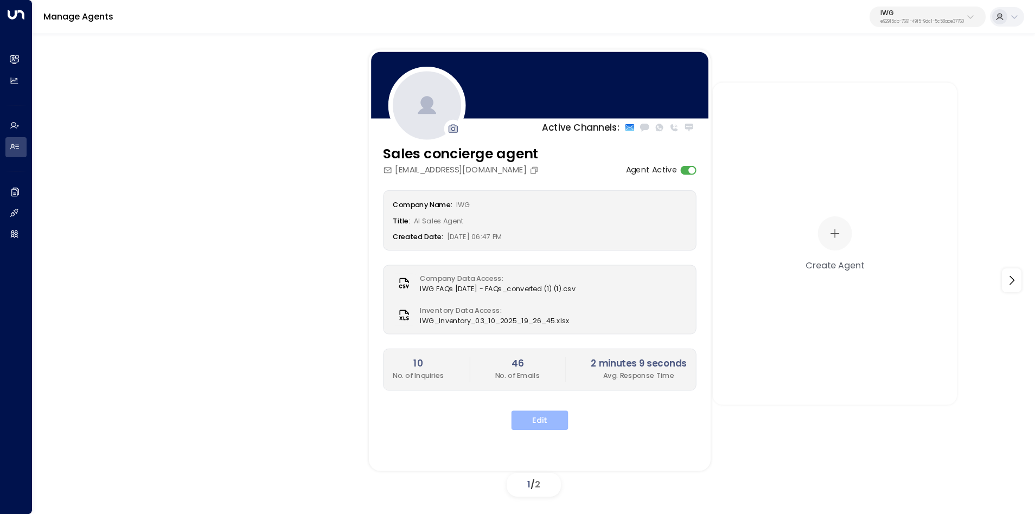
click at [537, 385] on button "Edit" at bounding box center [539, 421] width 57 height 20
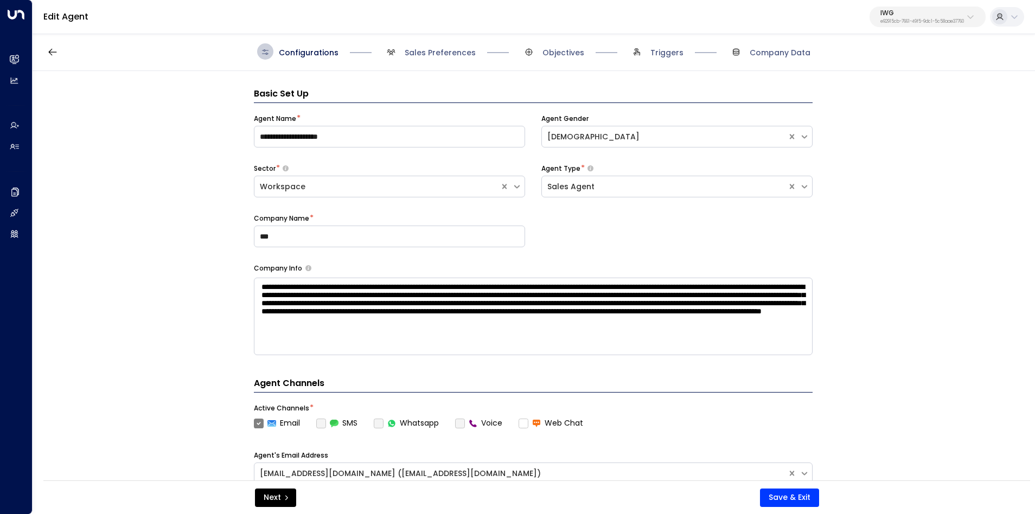
scroll to position [16, 0]
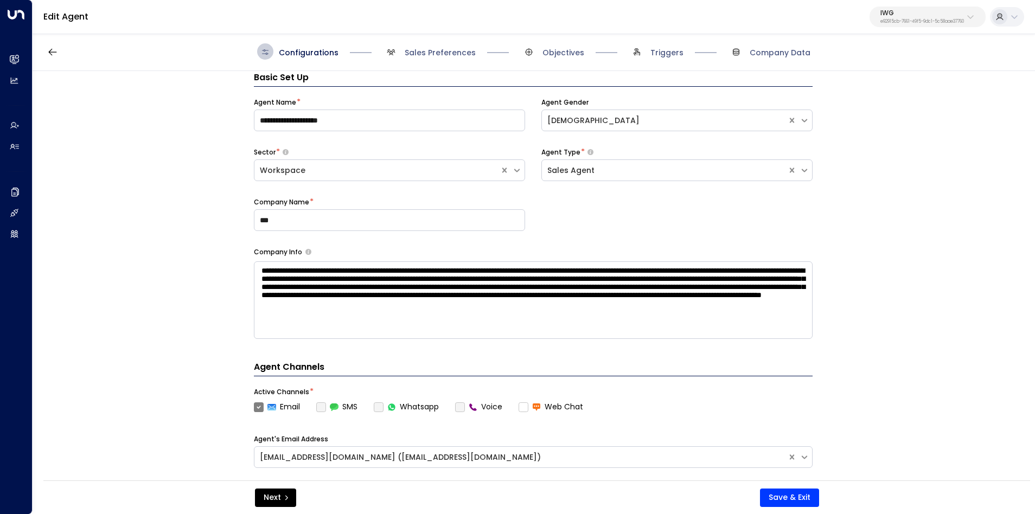
click at [437, 61] on div "Configurations Sales Preferences Objectives Triggers Company Data" at bounding box center [534, 52] width 1002 height 39
click at [436, 55] on span "Sales Preferences" at bounding box center [440, 52] width 71 height 11
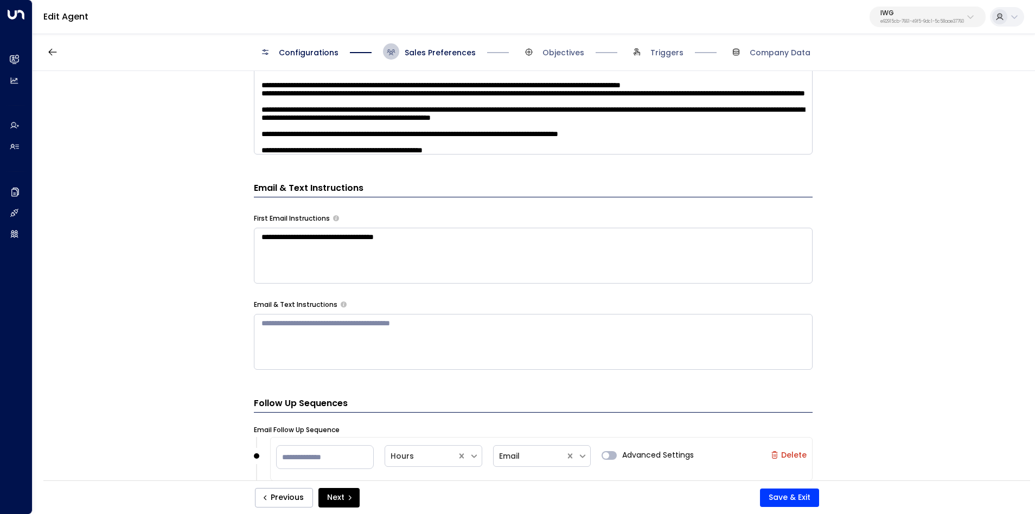
scroll to position [530, 0]
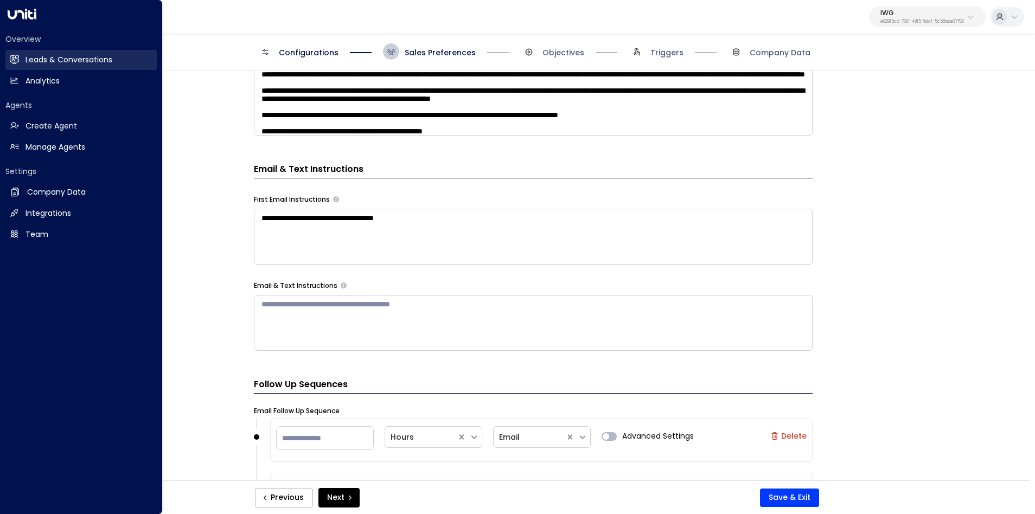
click at [40, 53] on link "Leads & Conversations Leads & Conversations" at bounding box center [80, 60] width 151 height 20
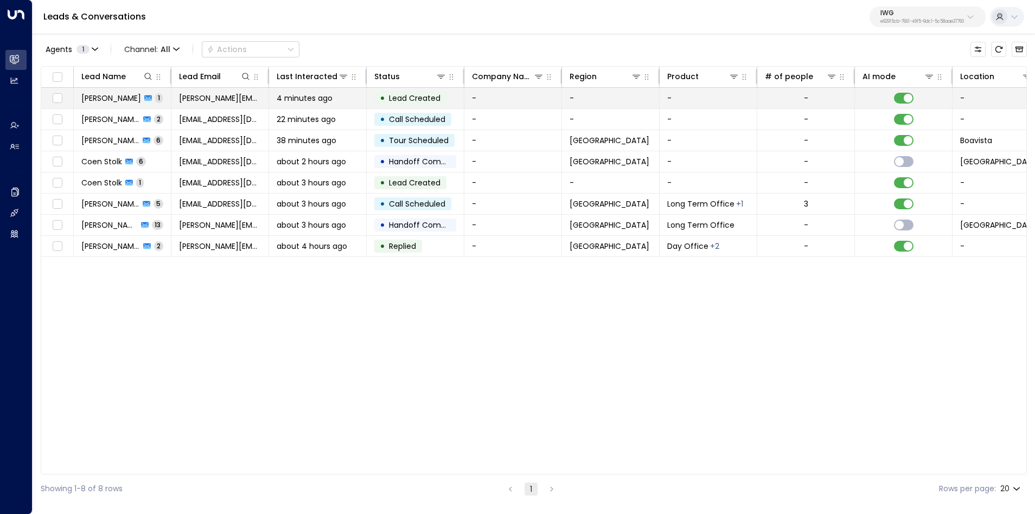
click at [123, 92] on td "Francesco Decamilli 1" at bounding box center [123, 98] width 98 height 21
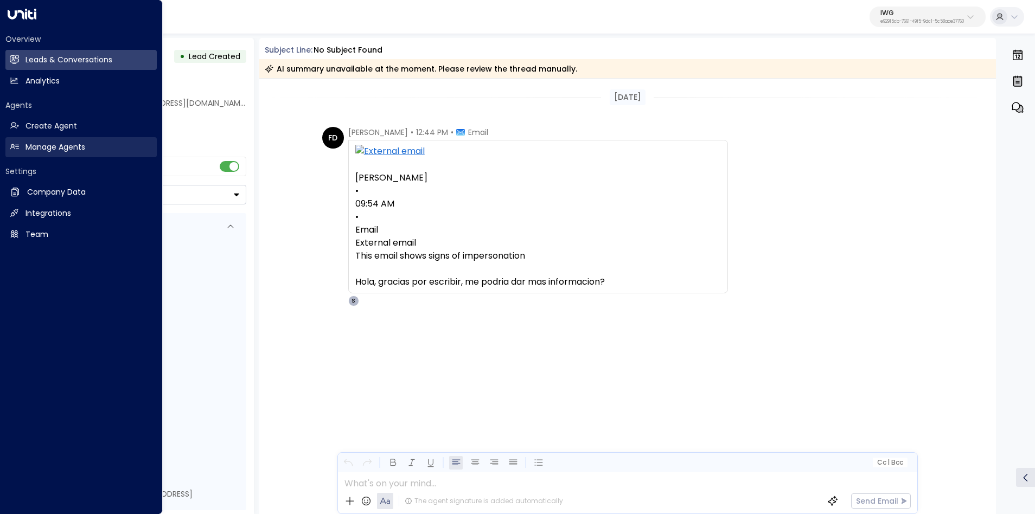
click at [35, 149] on h2 "Manage Agents" at bounding box center [55, 147] width 60 height 11
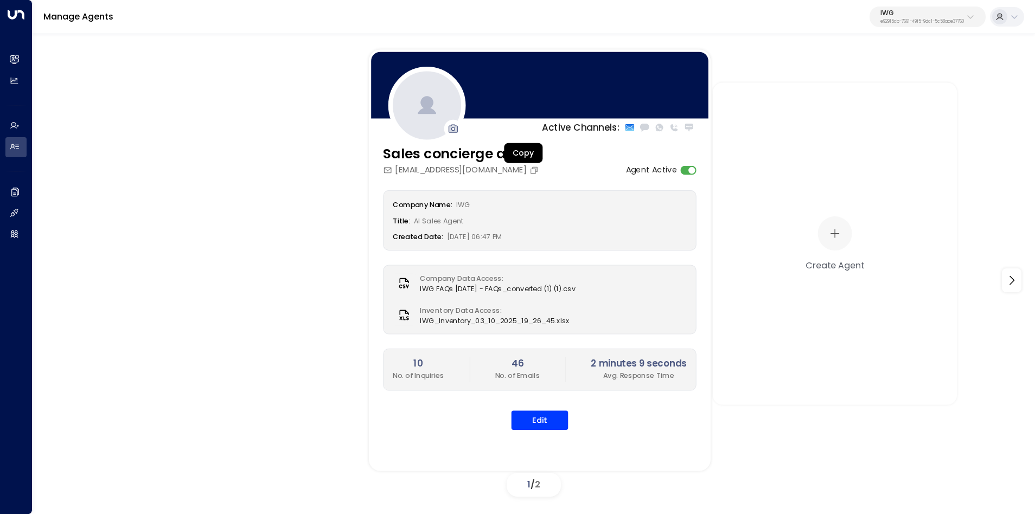
click at [529, 171] on button "Copy" at bounding box center [535, 169] width 12 height 9
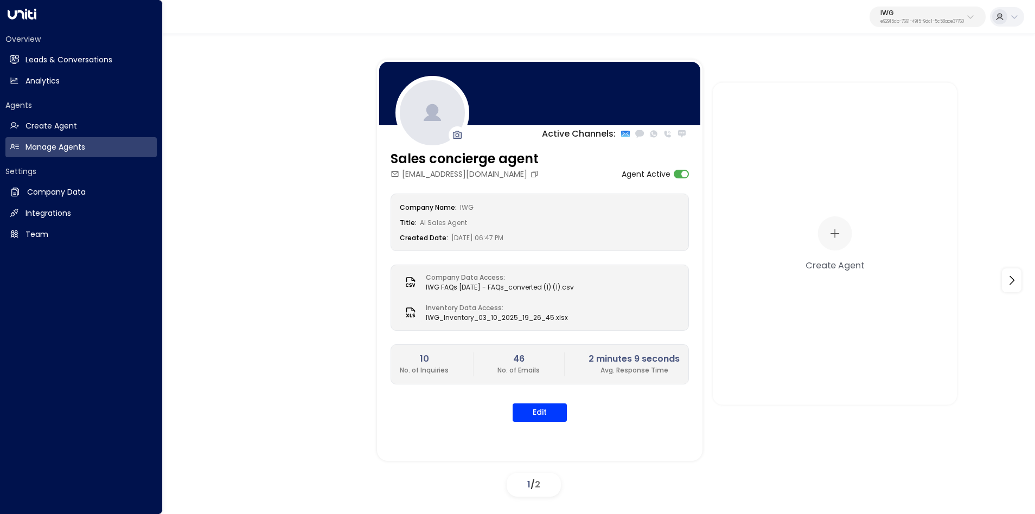
click at [32, 51] on link "Leads & Conversations Leads & Conversations" at bounding box center [80, 60] width 151 height 20
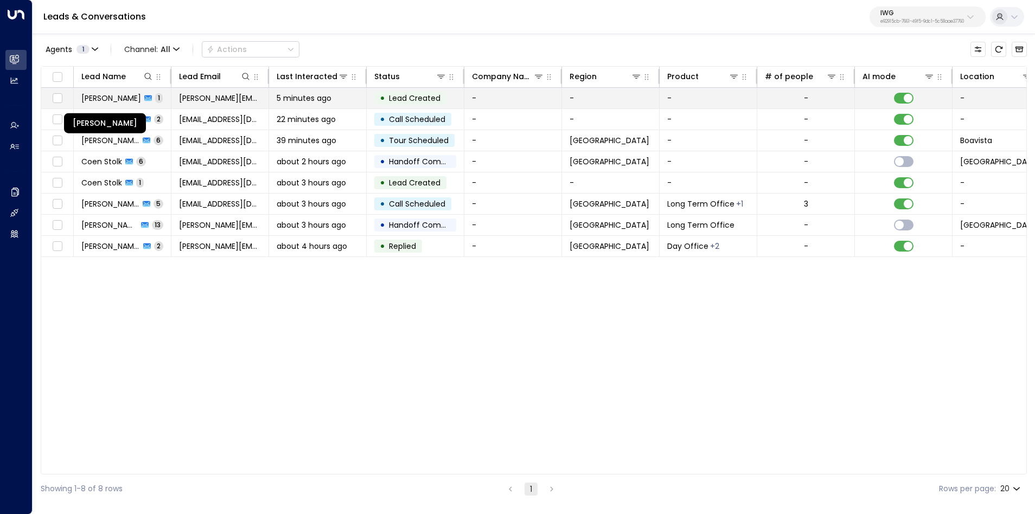
click at [118, 99] on span "Francesco Decamilli" at bounding box center [111, 98] width 60 height 11
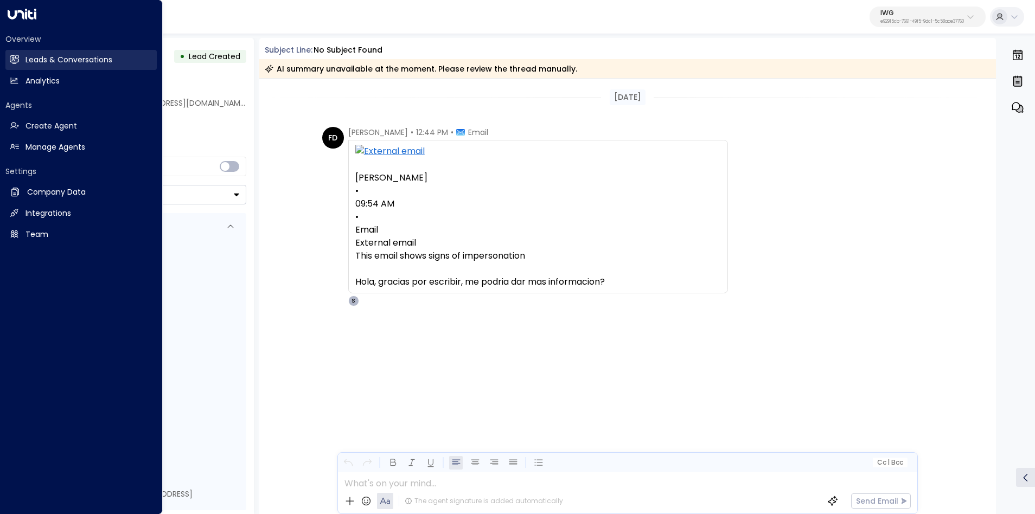
click at [52, 54] on h2 "Leads & Conversations" at bounding box center [68, 59] width 87 height 11
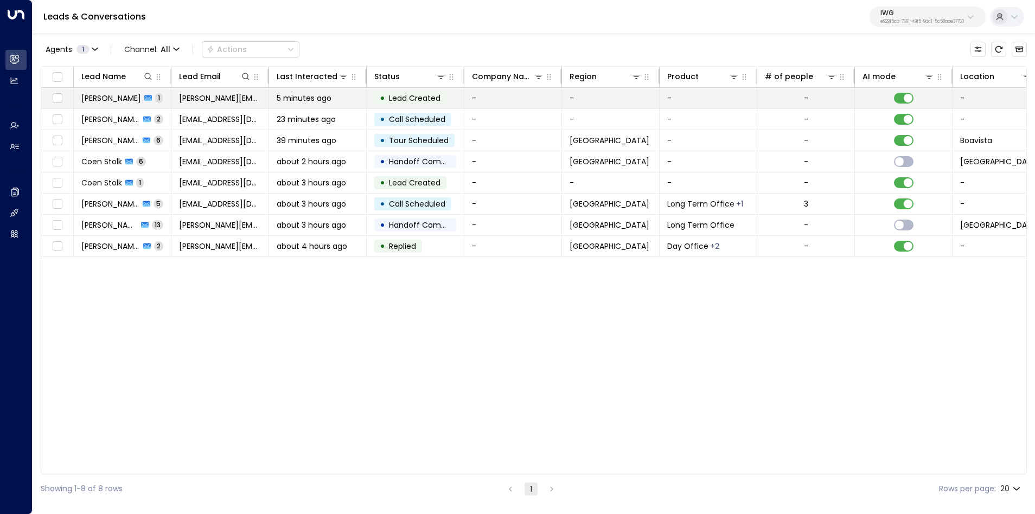
click at [200, 89] on td "francesco@getuniti.com" at bounding box center [220, 98] width 98 height 21
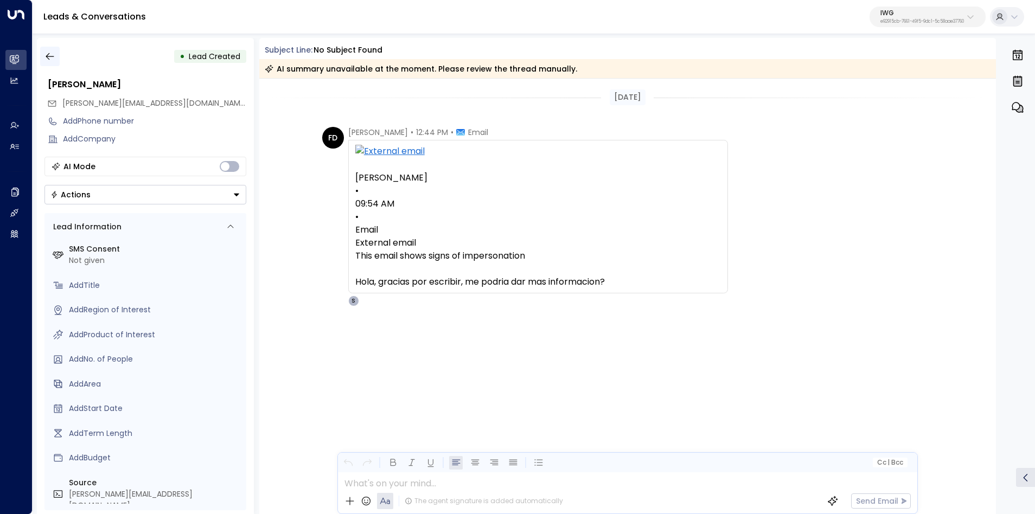
click at [44, 57] on icon "button" at bounding box center [49, 56] width 11 height 11
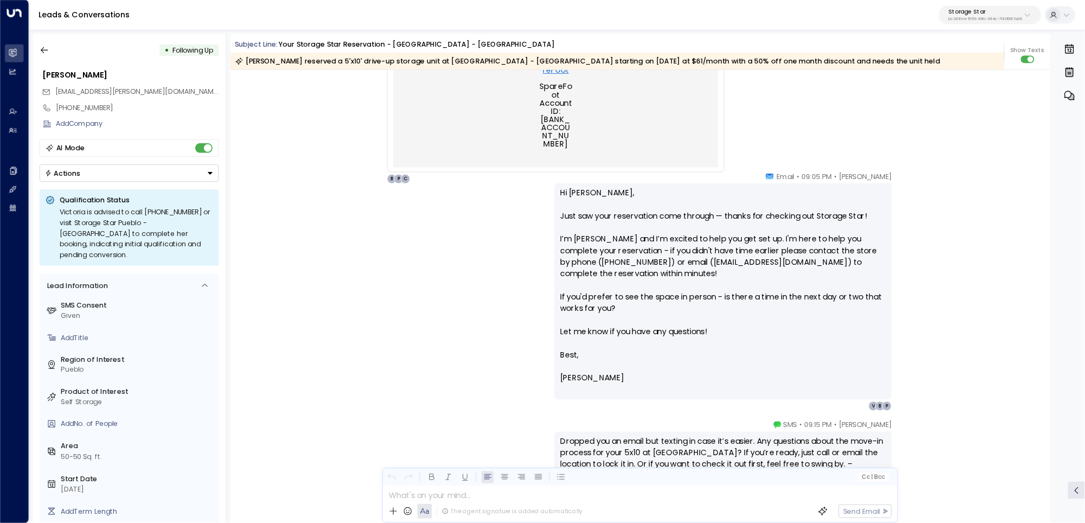
scroll to position [803, 0]
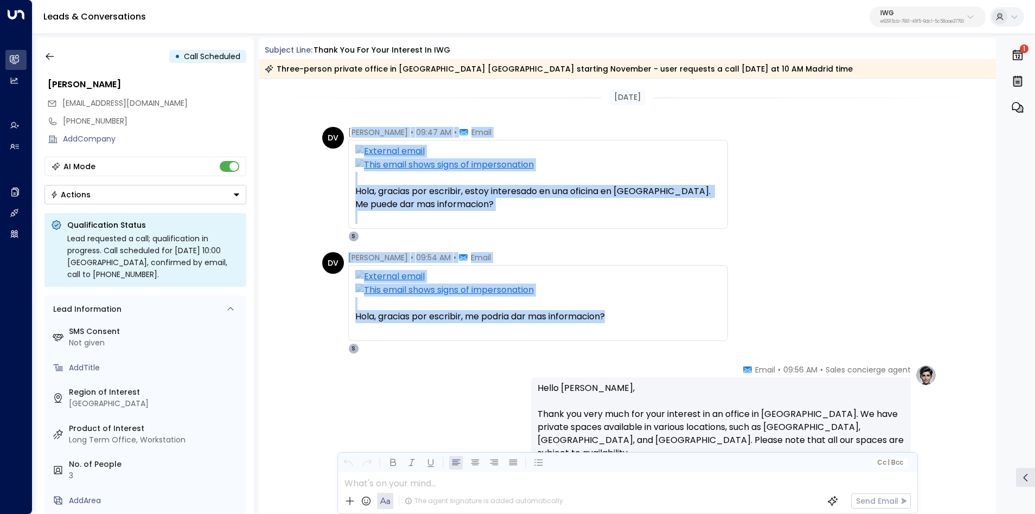
drag, startPoint x: 351, startPoint y: 132, endPoint x: 610, endPoint y: 319, distance: 319.6
click at [675, 318] on div "Hola, gracias por escribir, me podria dar mas informacion?" at bounding box center [538, 316] width 366 height 13
